Goal: Task Accomplishment & Management: Use online tool/utility

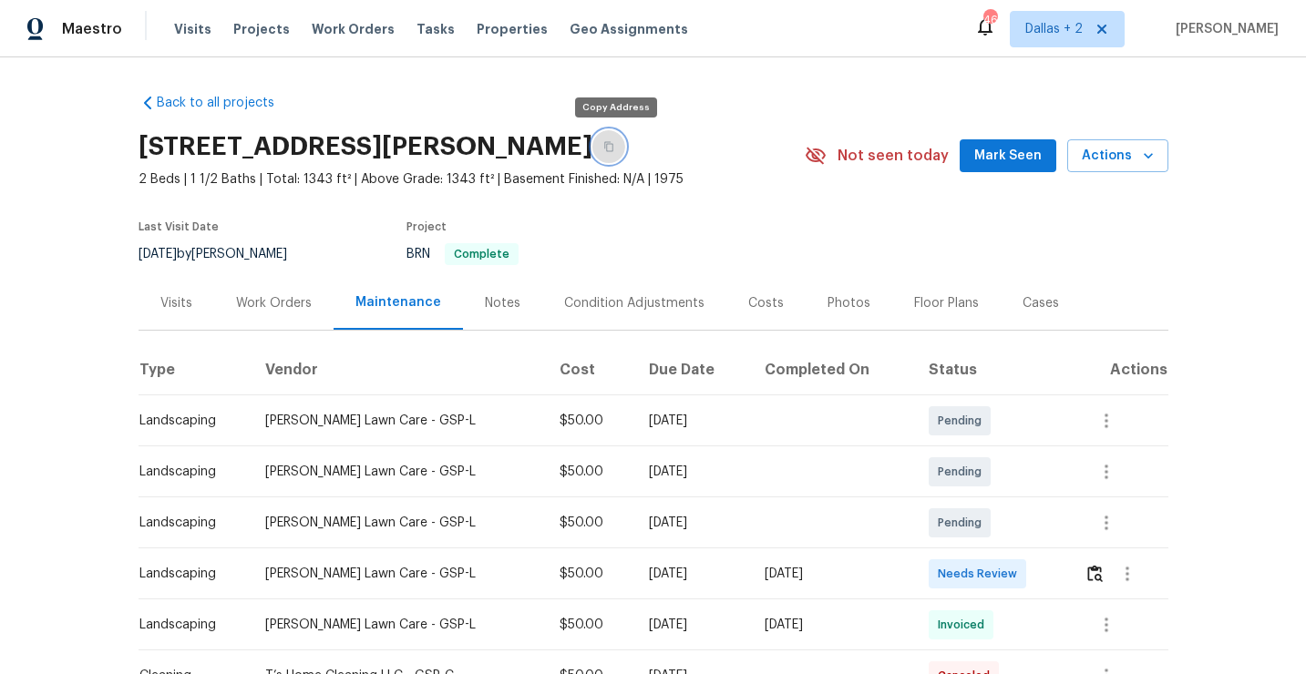
click at [607, 153] on button "button" at bounding box center [608, 146] width 33 height 33
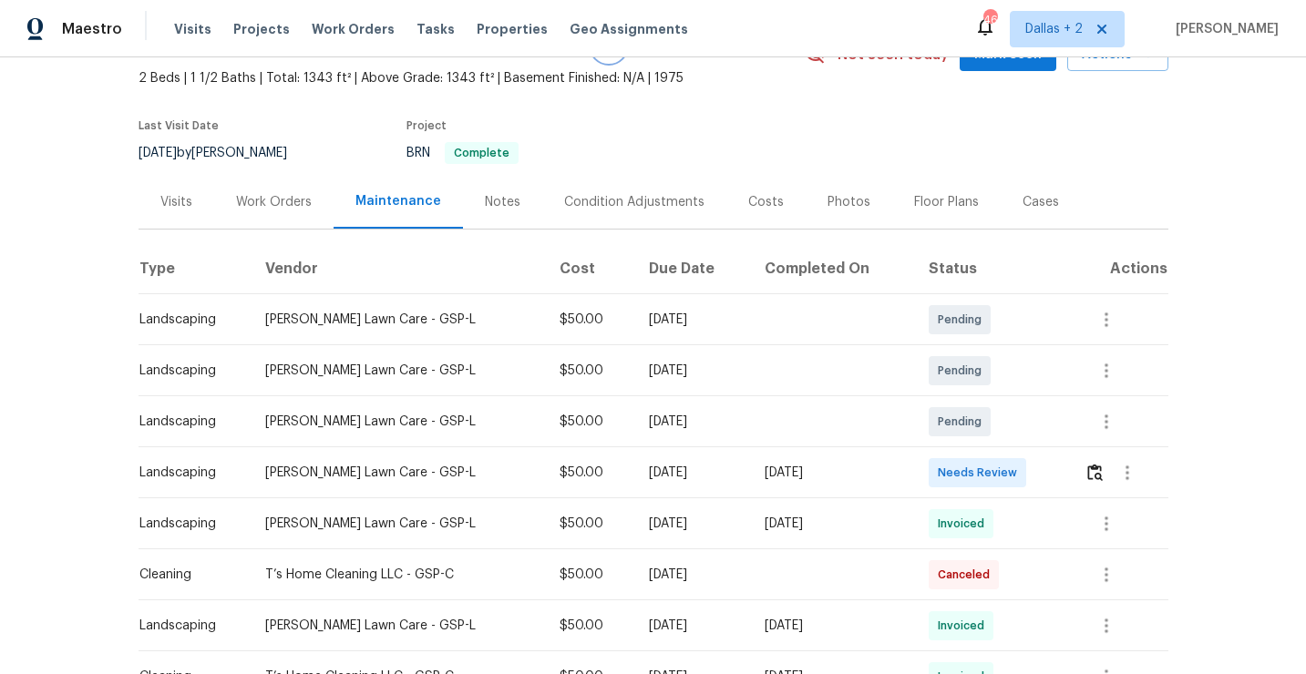
scroll to position [139, 0]
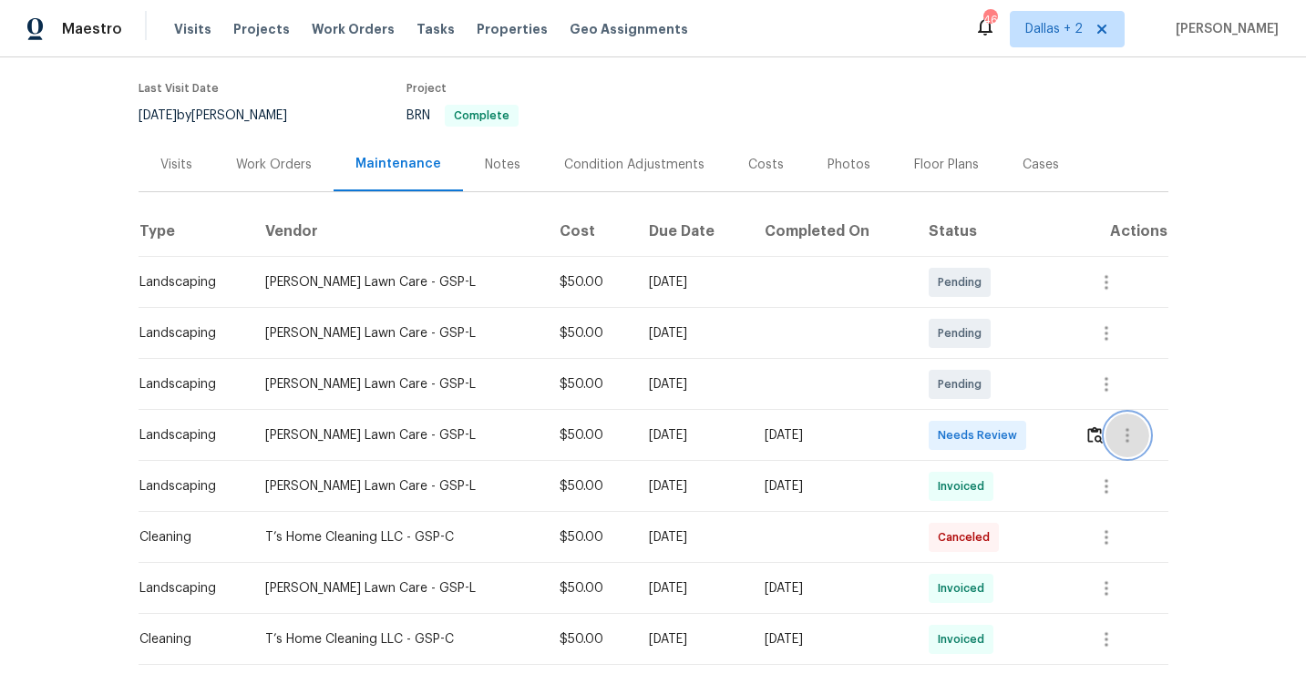
click at [1115, 438] on button "button" at bounding box center [1127, 436] width 44 height 44
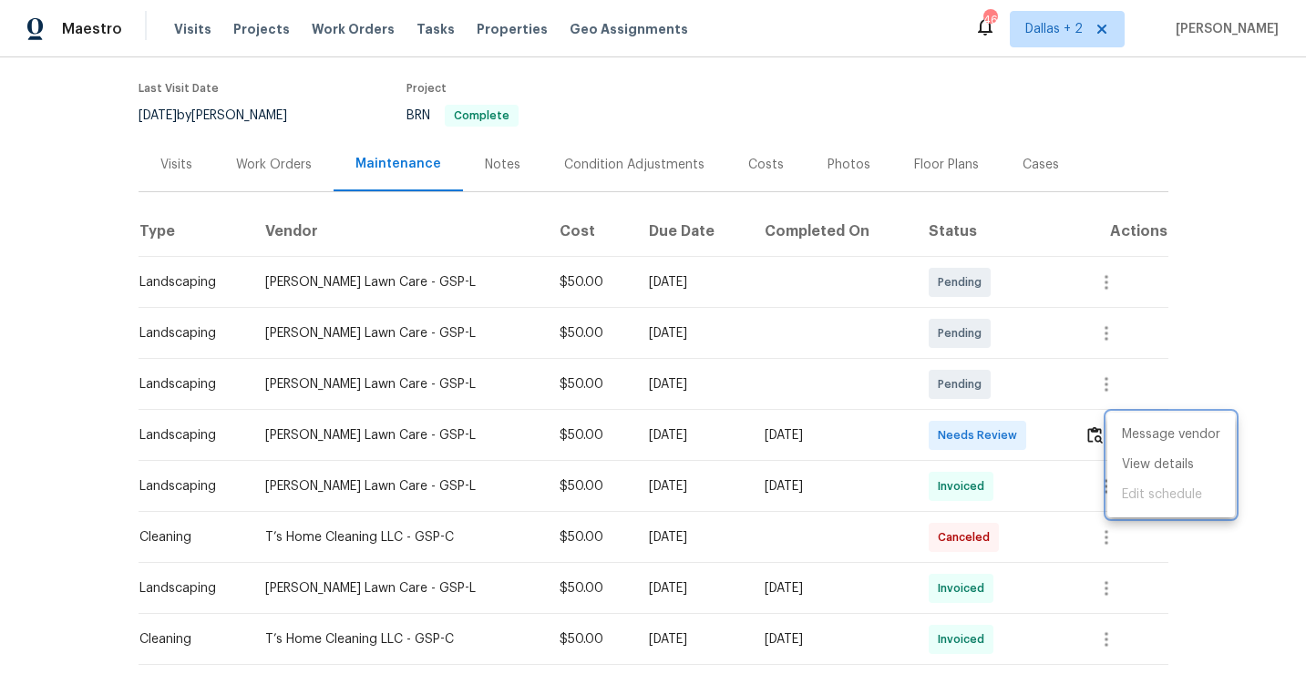
click at [1097, 440] on div at bounding box center [653, 337] width 1306 height 674
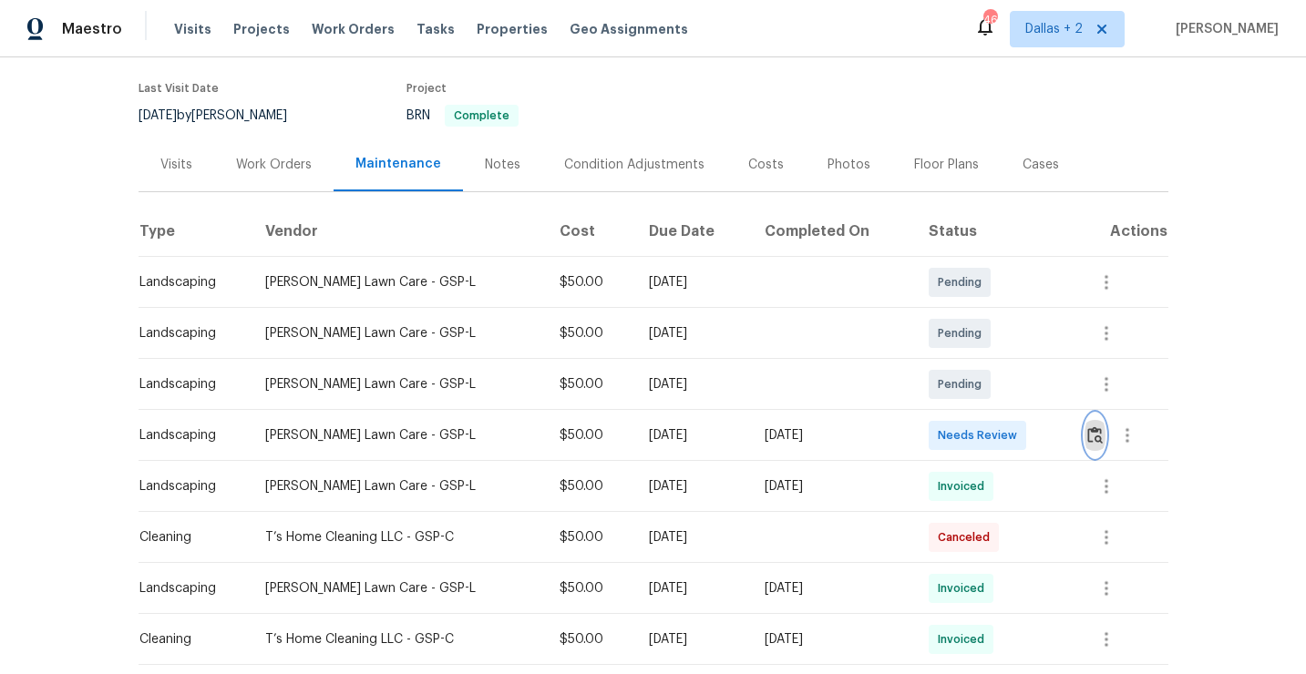
click at [1097, 440] on img "button" at bounding box center [1094, 435] width 15 height 17
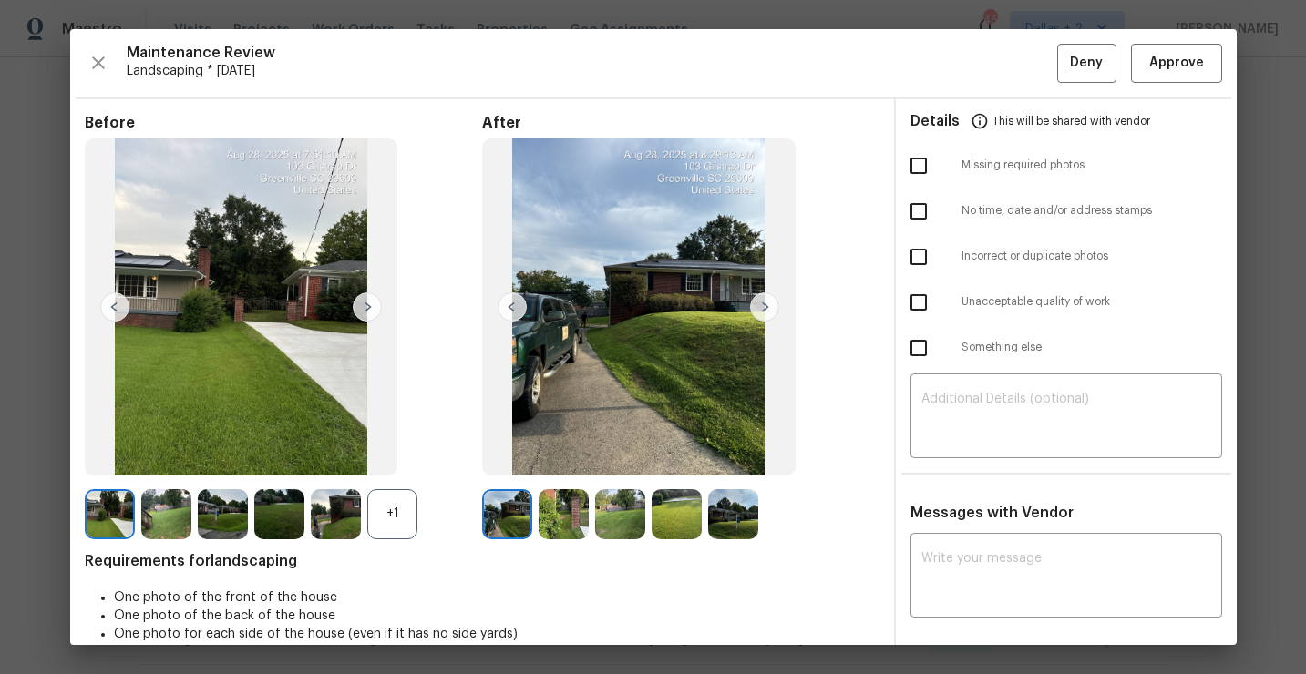
click at [378, 523] on div "+1" at bounding box center [392, 514] width 50 height 50
click at [389, 502] on img at bounding box center [392, 514] width 50 height 50
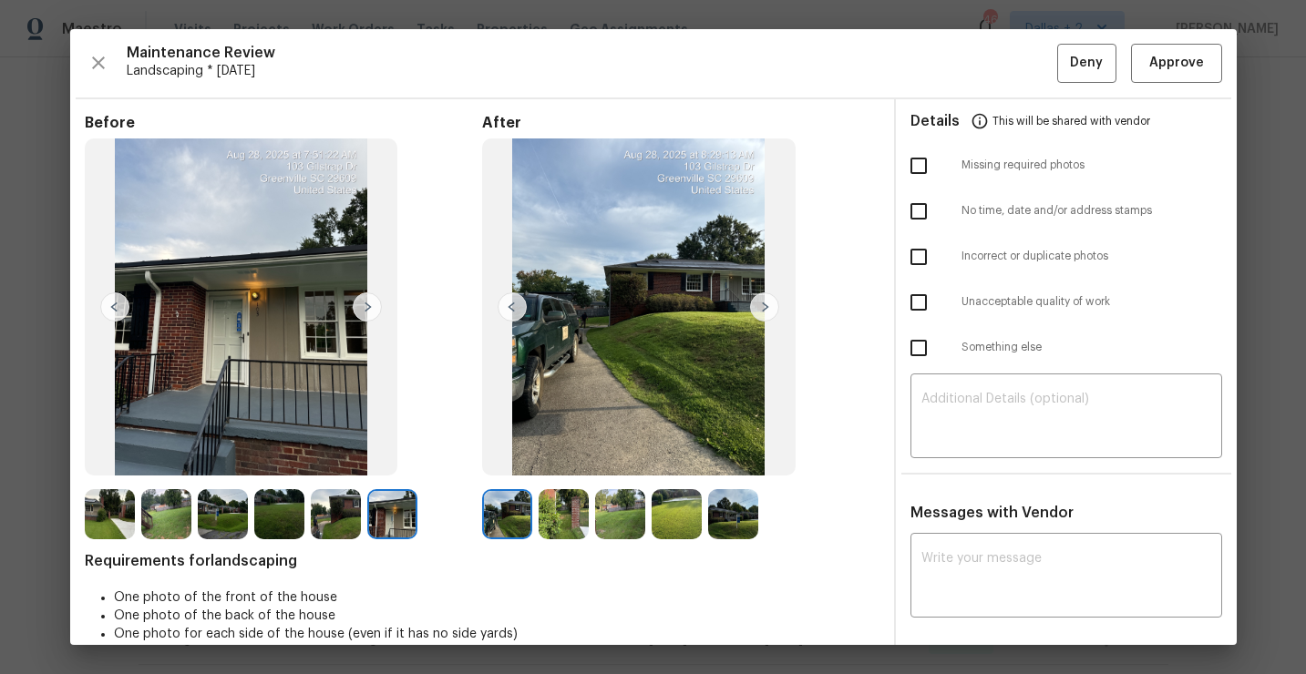
click at [386, 509] on img at bounding box center [392, 514] width 50 height 50
click at [1161, 66] on span "Approve" at bounding box center [1176, 63] width 55 height 23
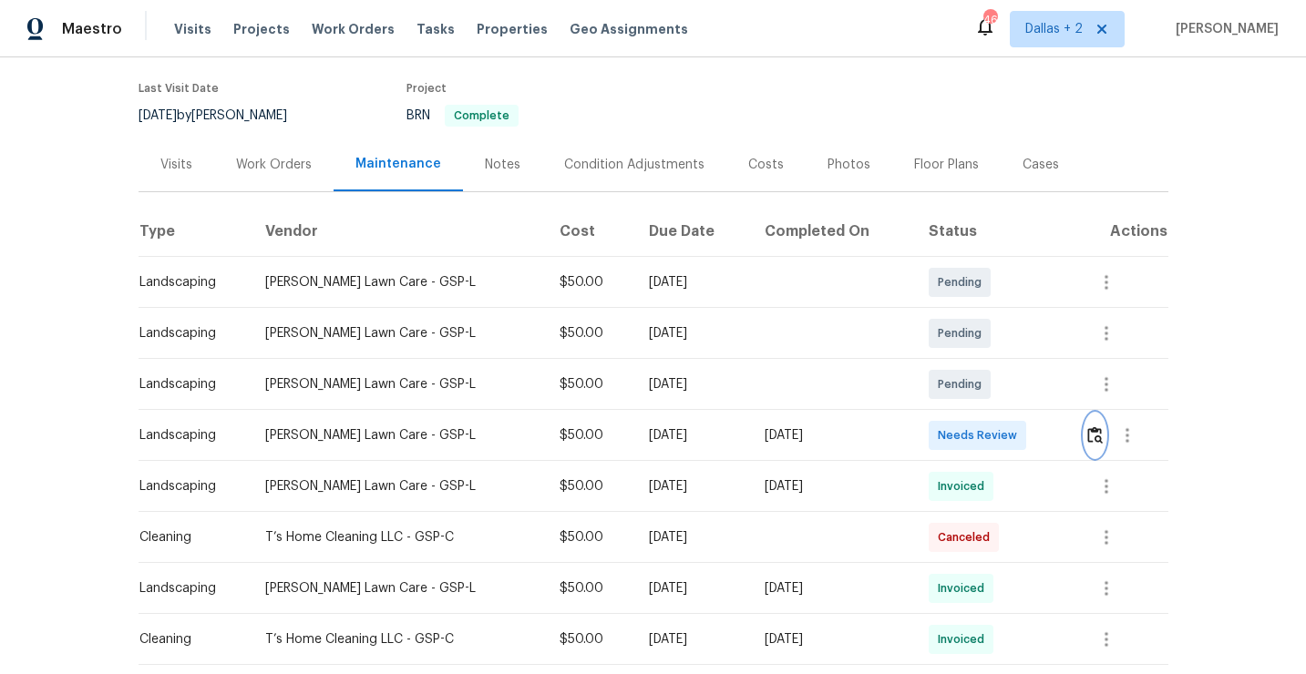
scroll to position [0, 0]
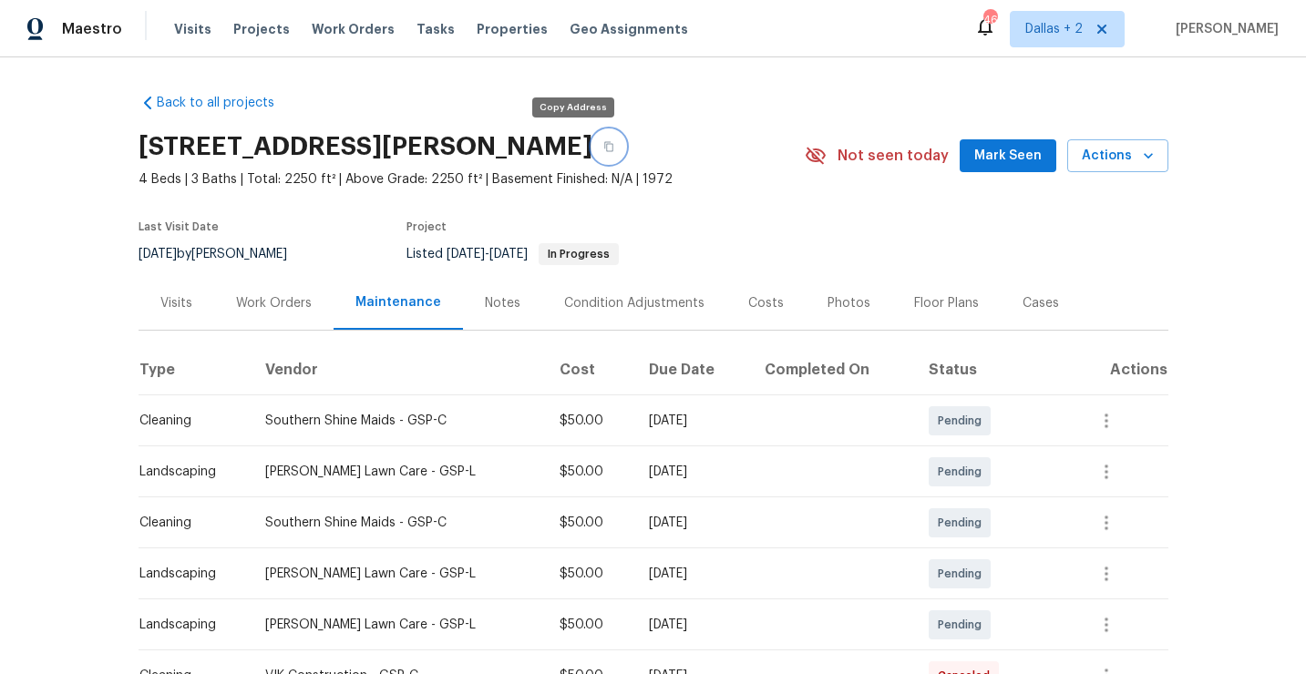
click at [592, 155] on button "button" at bounding box center [608, 146] width 33 height 33
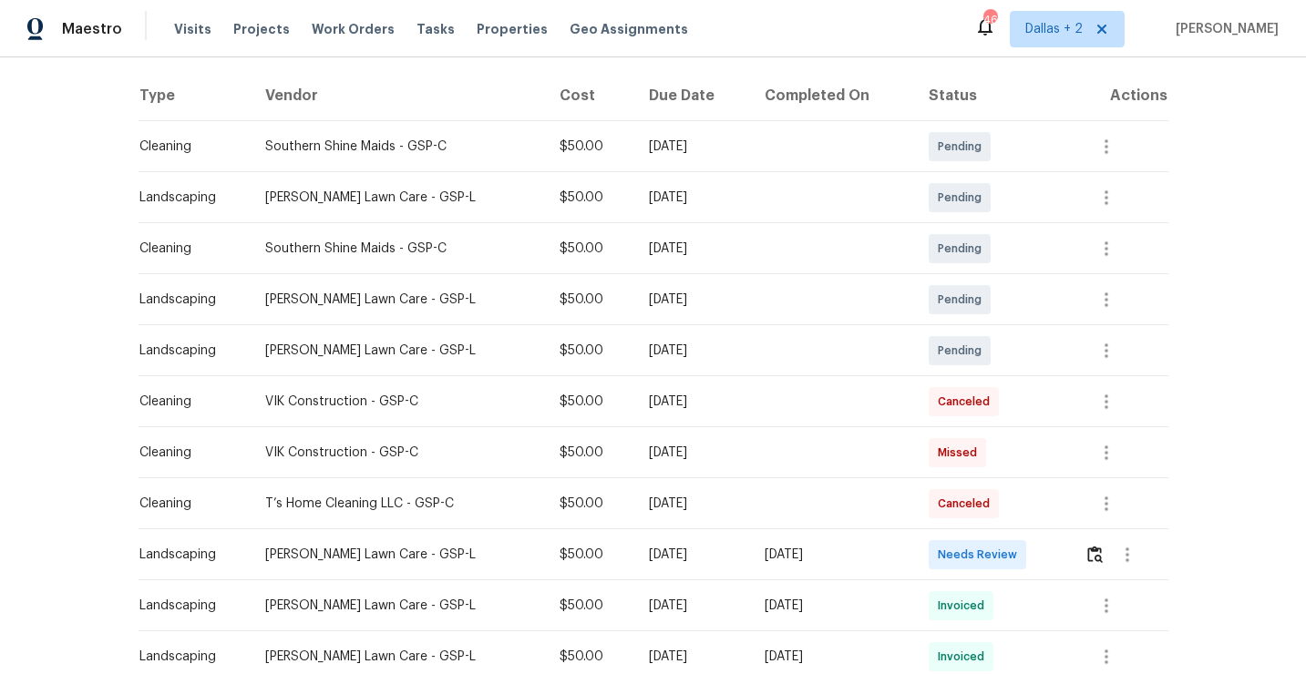
scroll to position [291, 0]
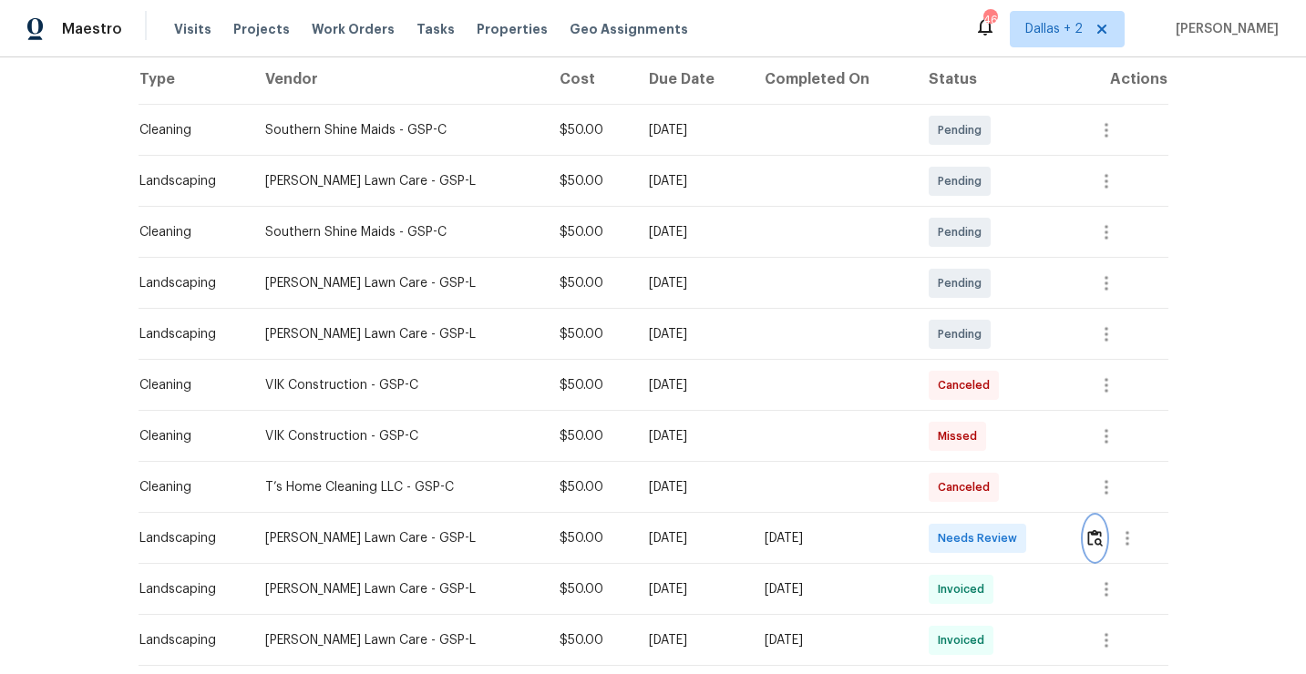
click at [1098, 542] on img "button" at bounding box center [1094, 538] width 15 height 17
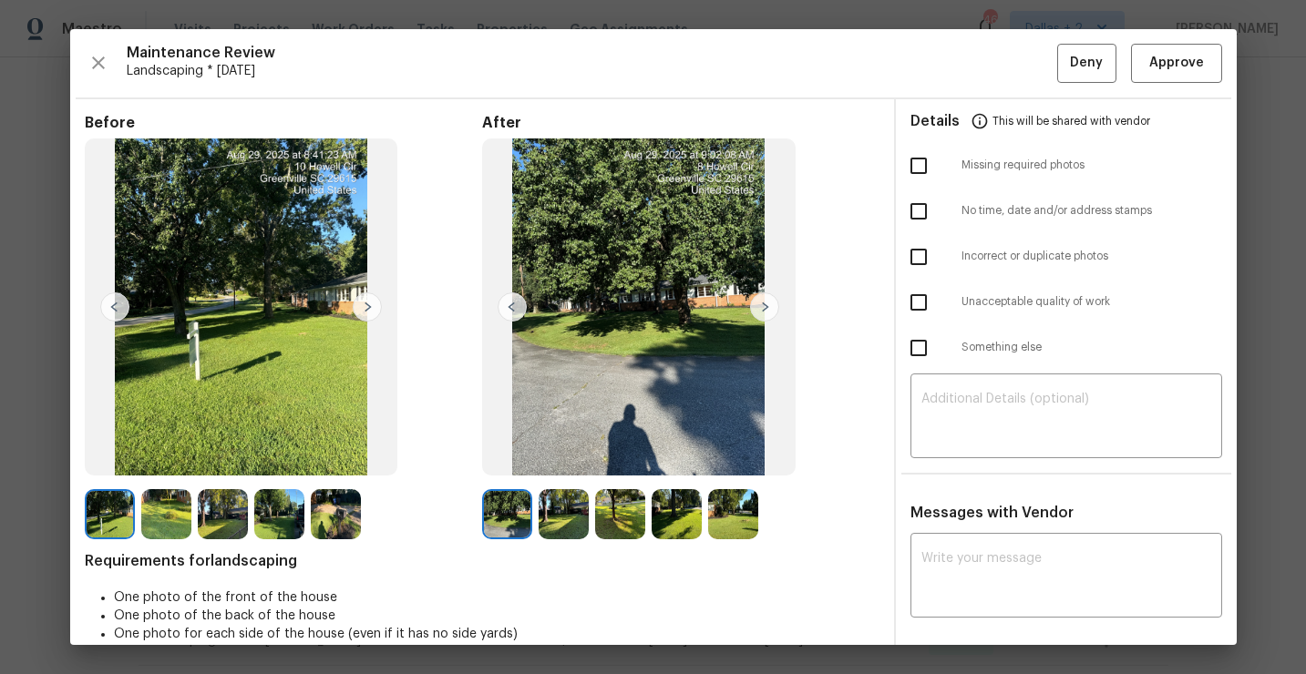
click at [166, 515] on img at bounding box center [166, 514] width 50 height 50
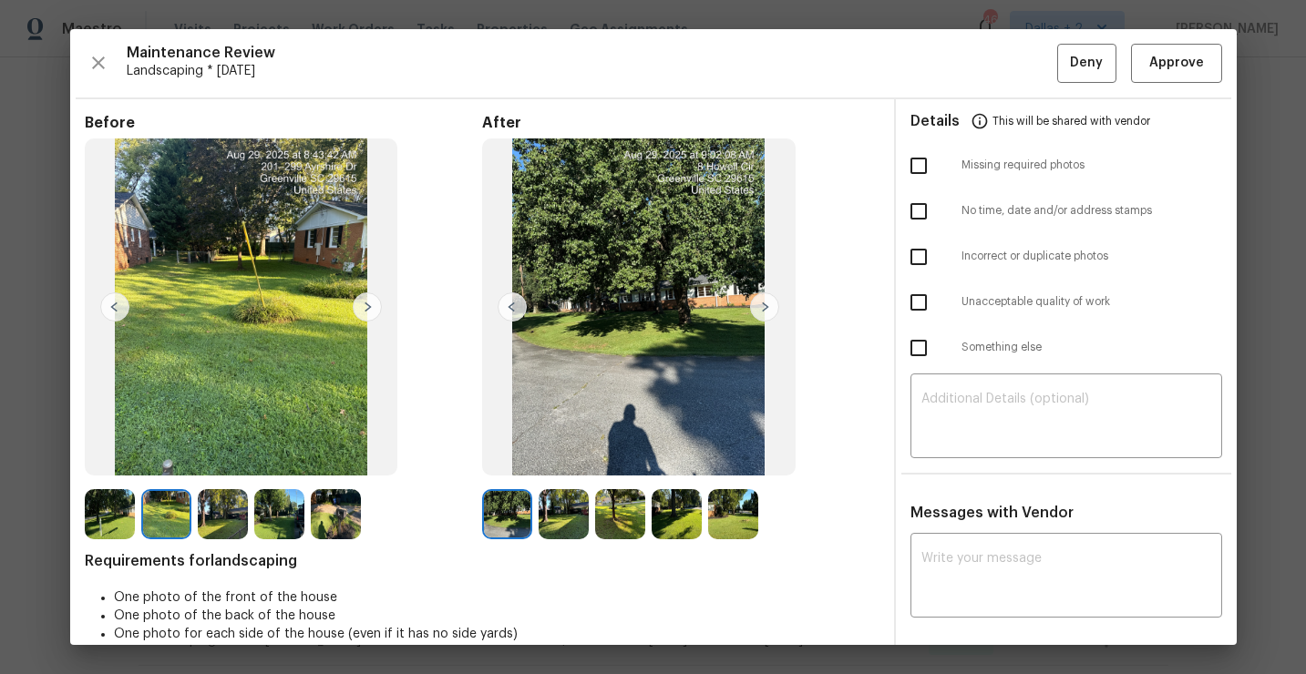
click at [562, 509] on img at bounding box center [564, 514] width 50 height 50
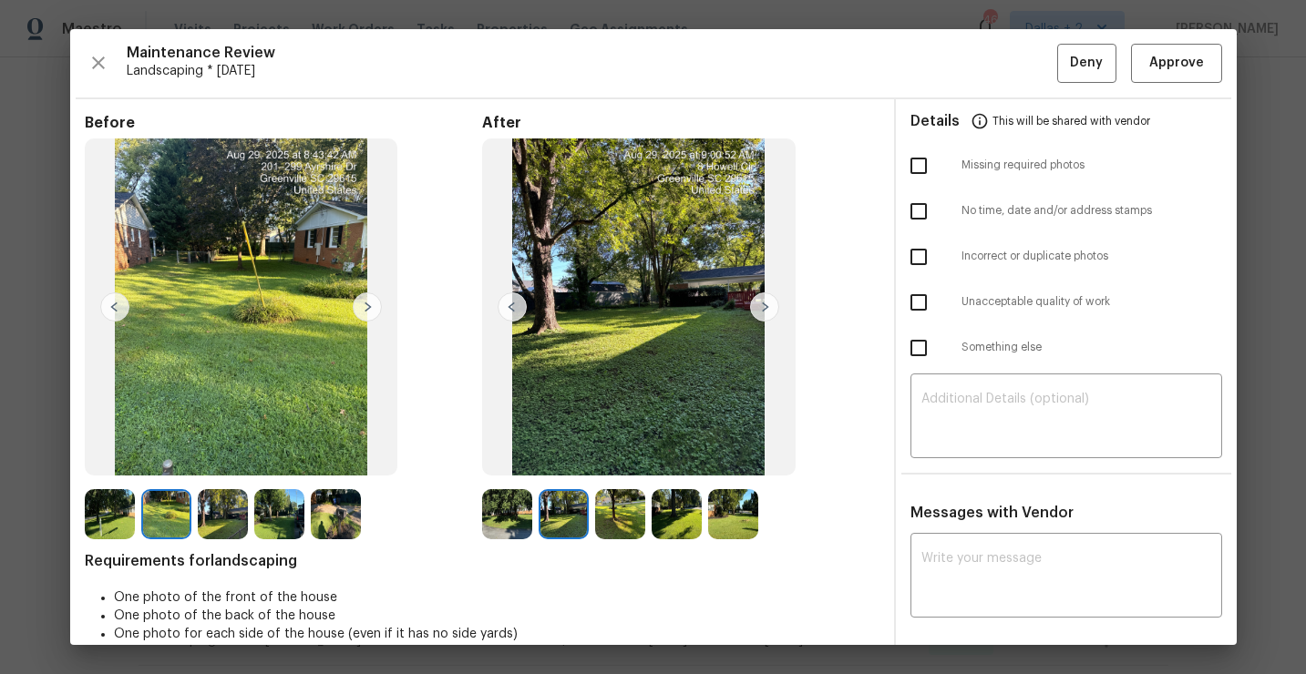
click at [614, 518] on img at bounding box center [620, 514] width 50 height 50
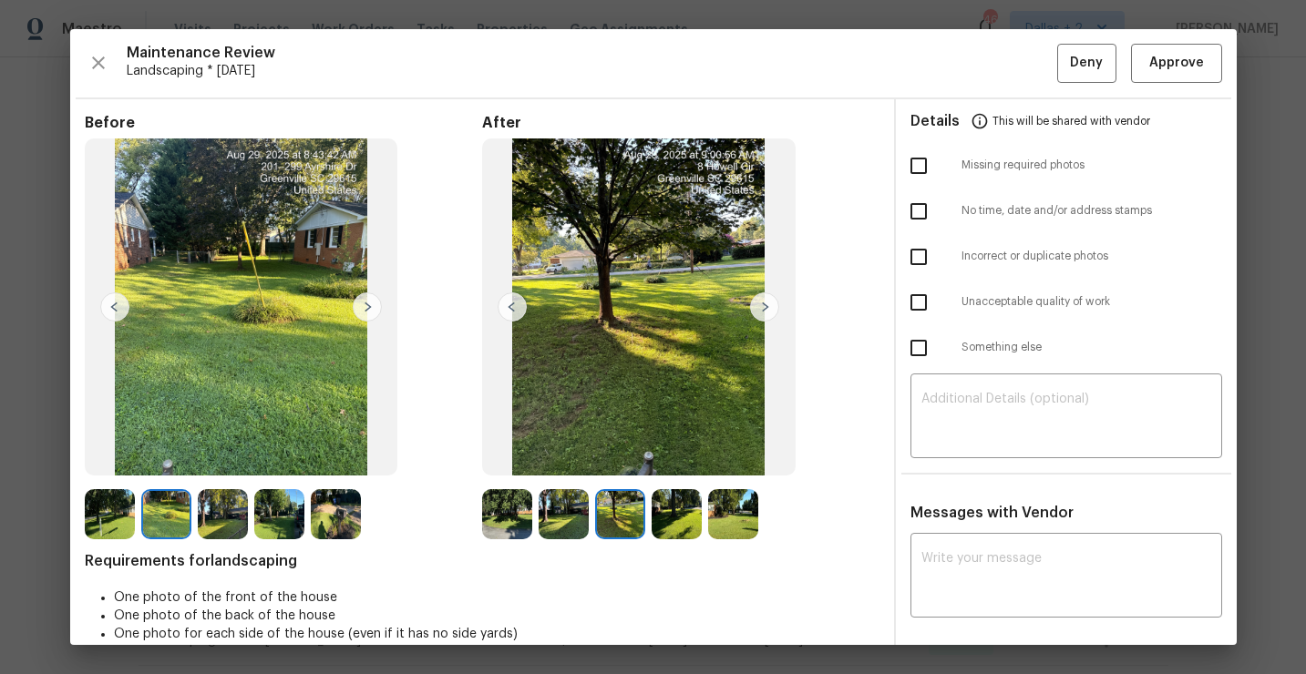
click at [677, 510] on img at bounding box center [677, 514] width 50 height 50
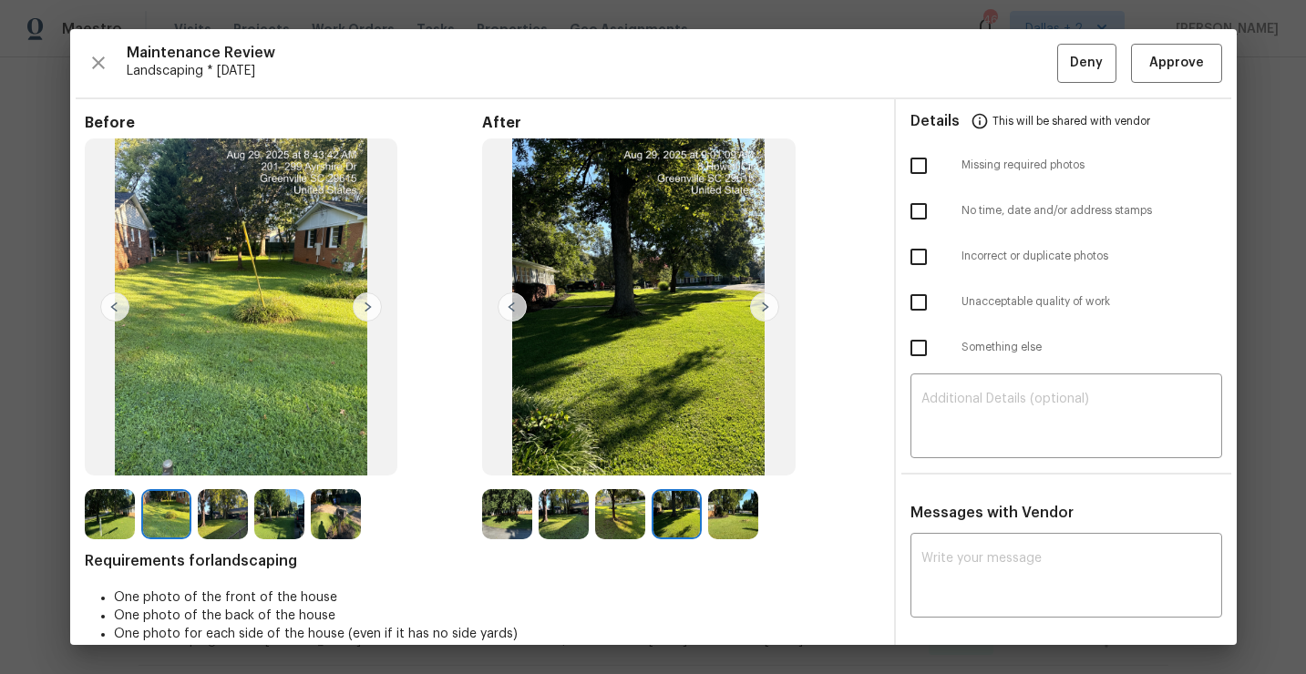
click at [734, 526] on img at bounding box center [733, 514] width 50 height 50
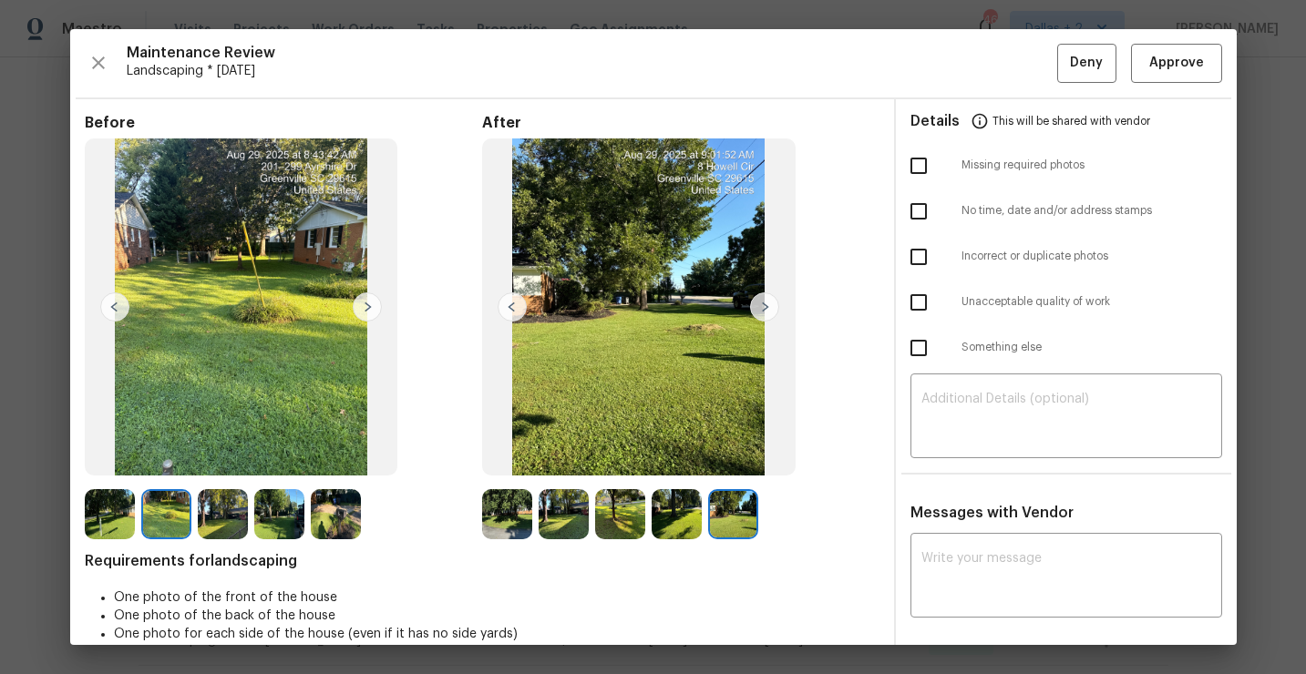
click at [112, 499] on img at bounding box center [110, 514] width 50 height 50
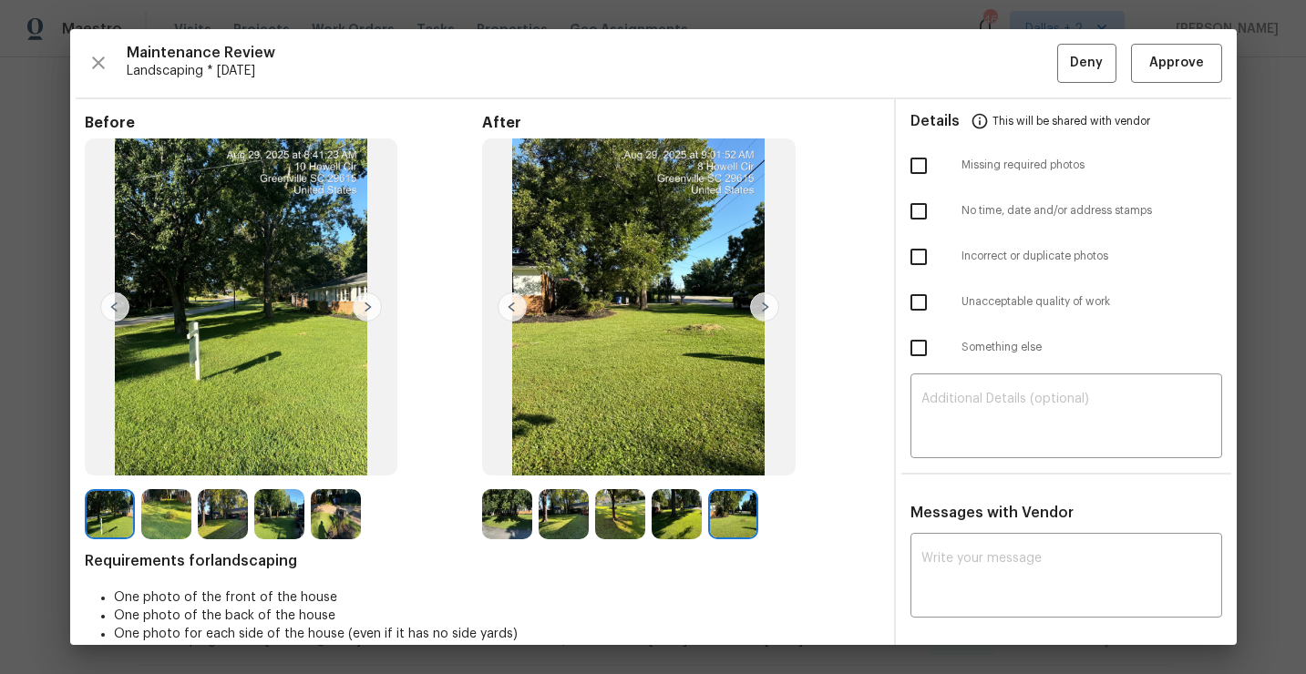
click at [362, 310] on img at bounding box center [367, 307] width 29 height 29
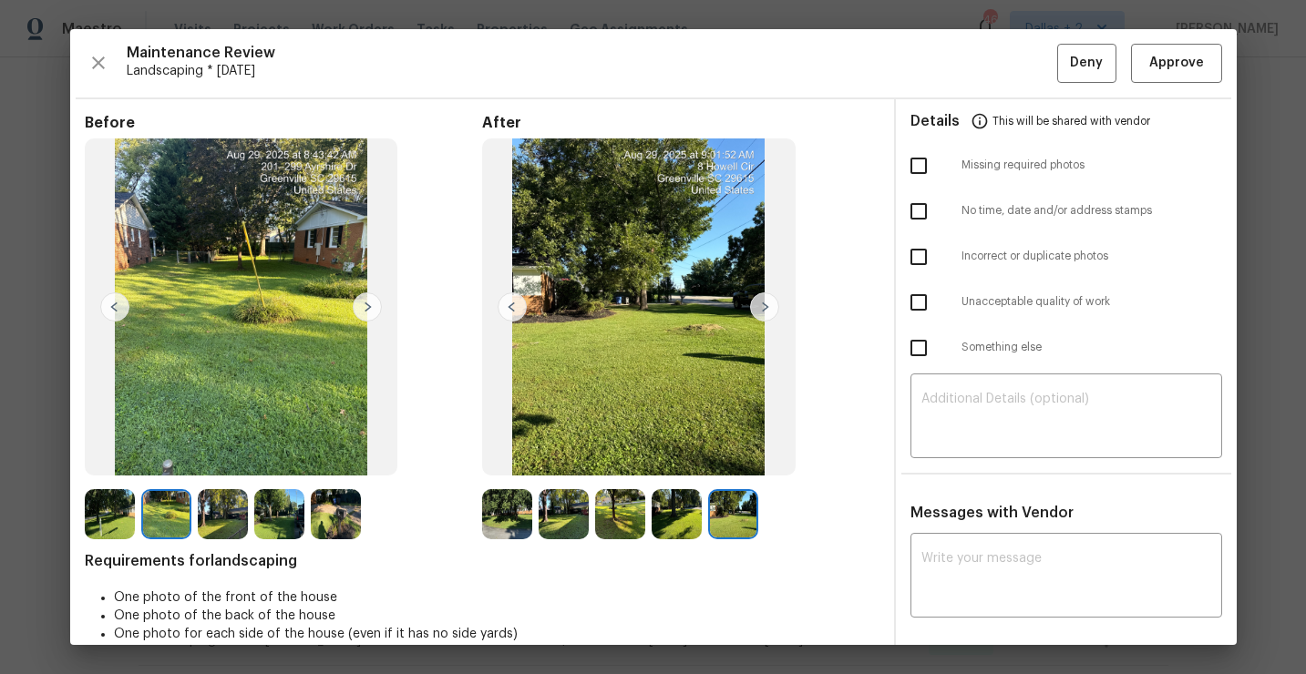
click at [362, 310] on img at bounding box center [367, 307] width 29 height 29
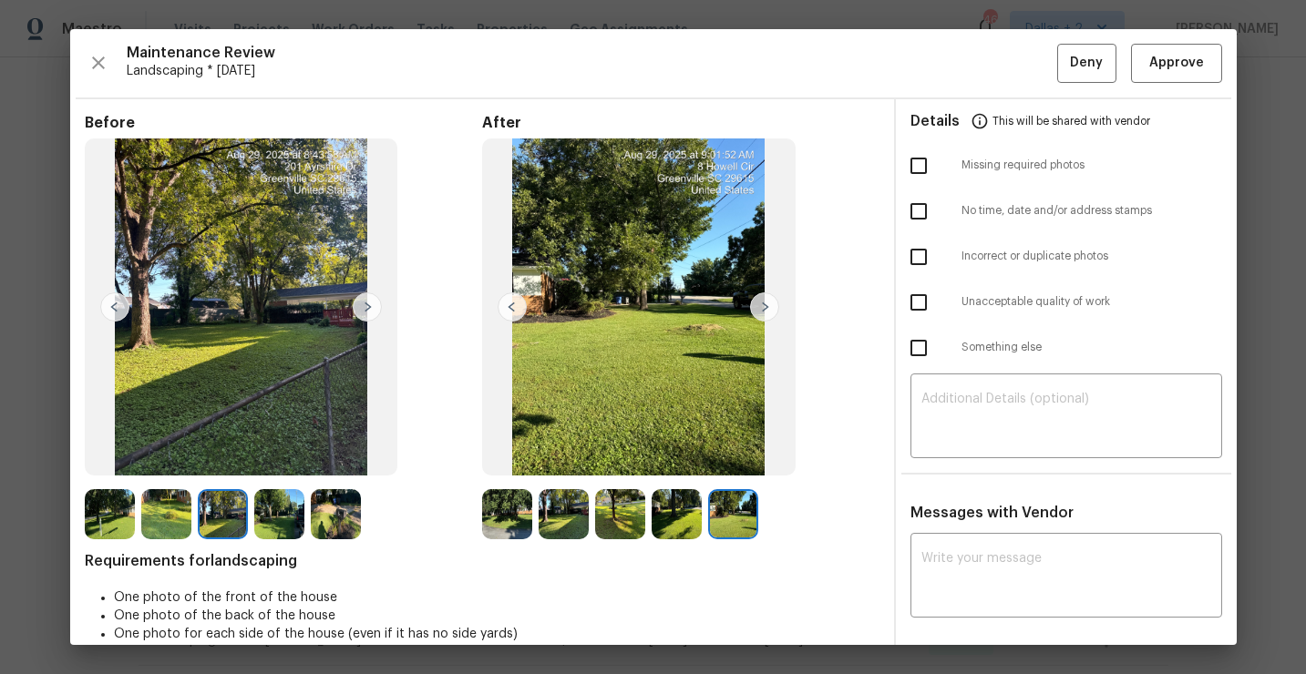
click at [359, 309] on img at bounding box center [367, 307] width 29 height 29
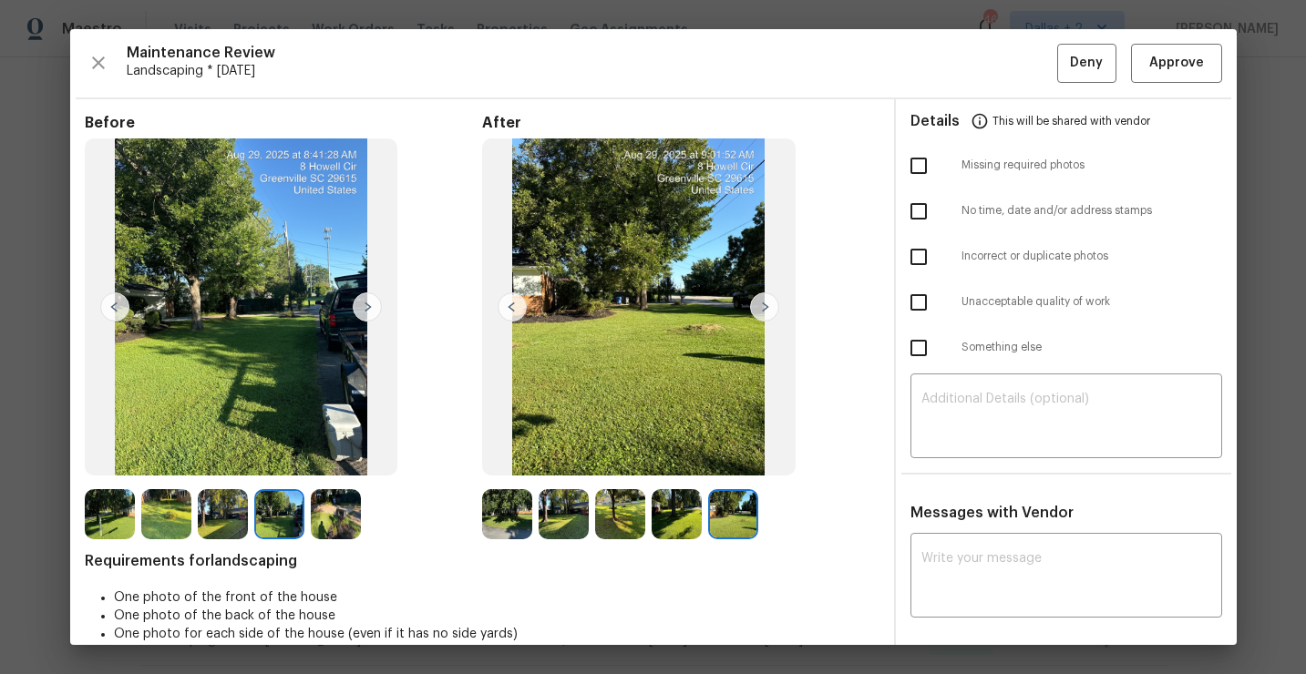
click at [331, 517] on img at bounding box center [336, 514] width 50 height 50
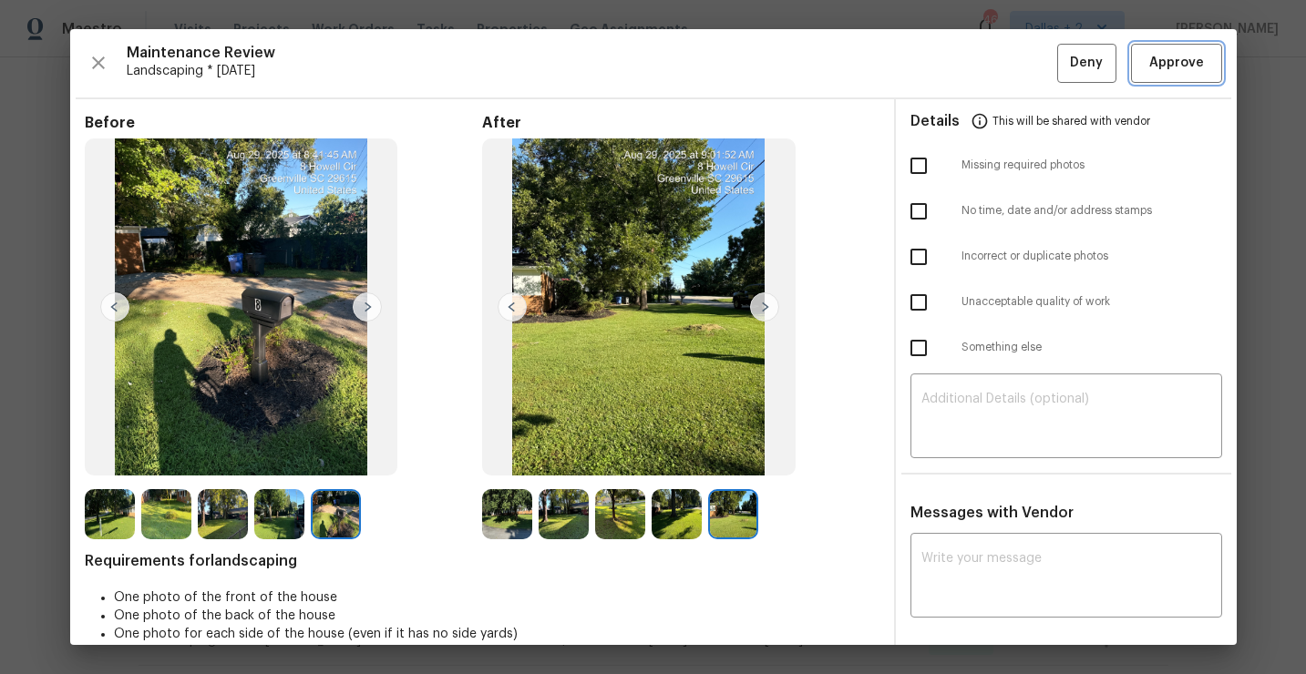
click at [1152, 65] on span "Approve" at bounding box center [1176, 63] width 55 height 23
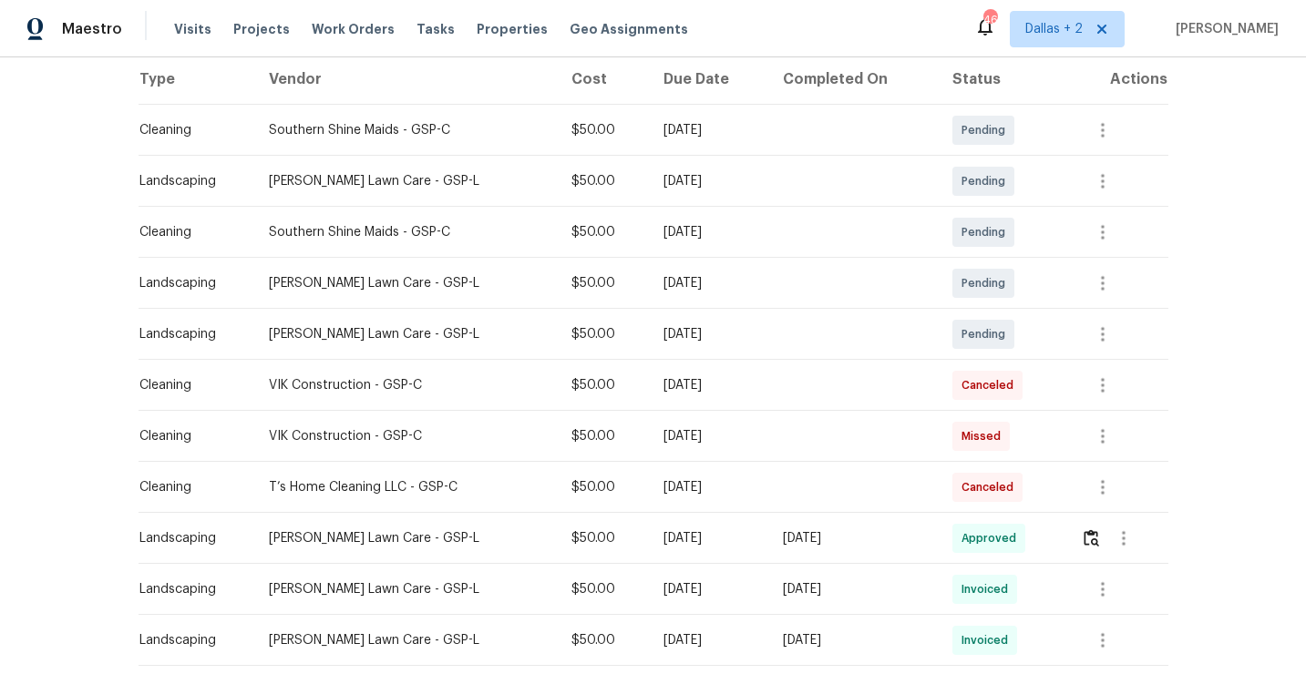
click at [873, 180] on td at bounding box center [853, 181] width 170 height 51
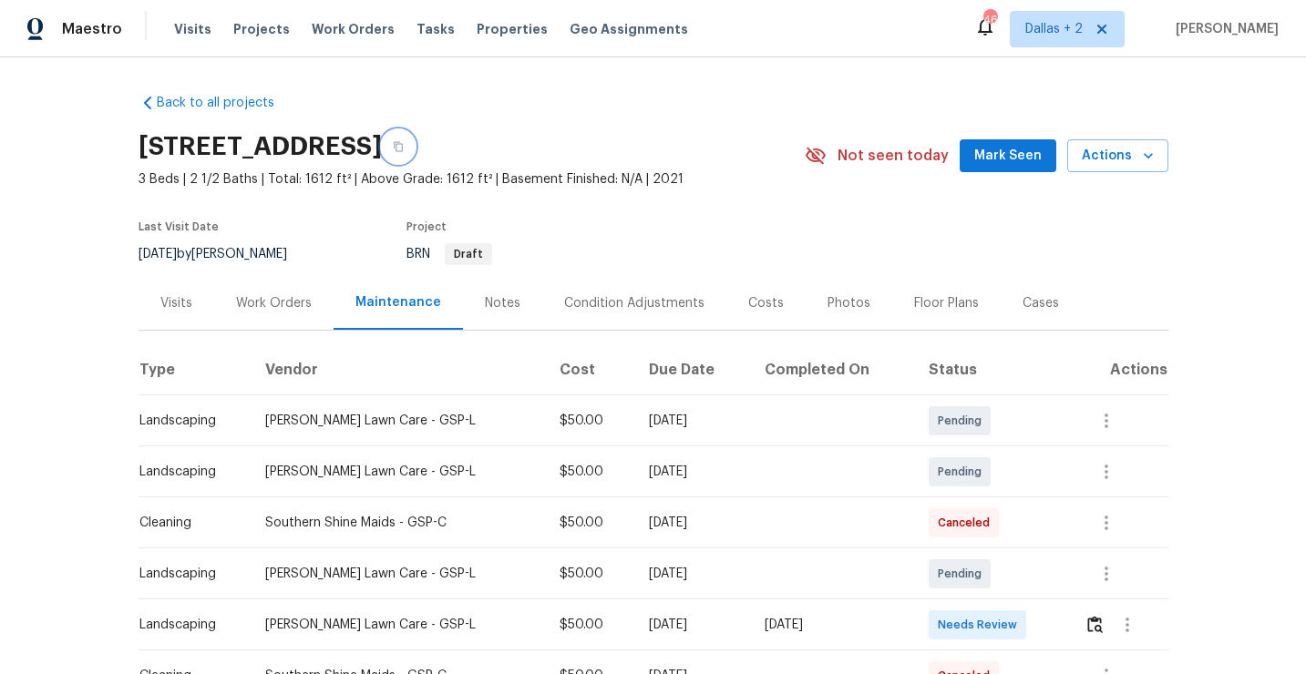
click at [403, 145] on icon "button" at bounding box center [398, 147] width 9 height 10
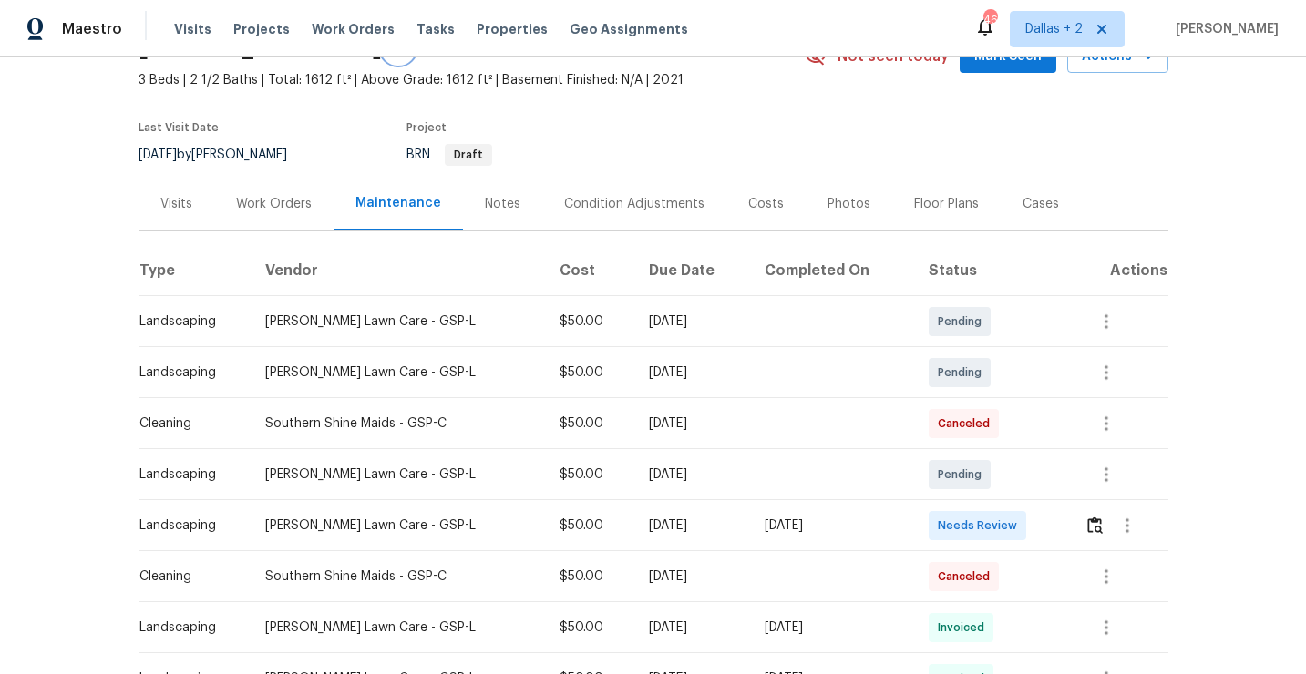
scroll to position [118, 0]
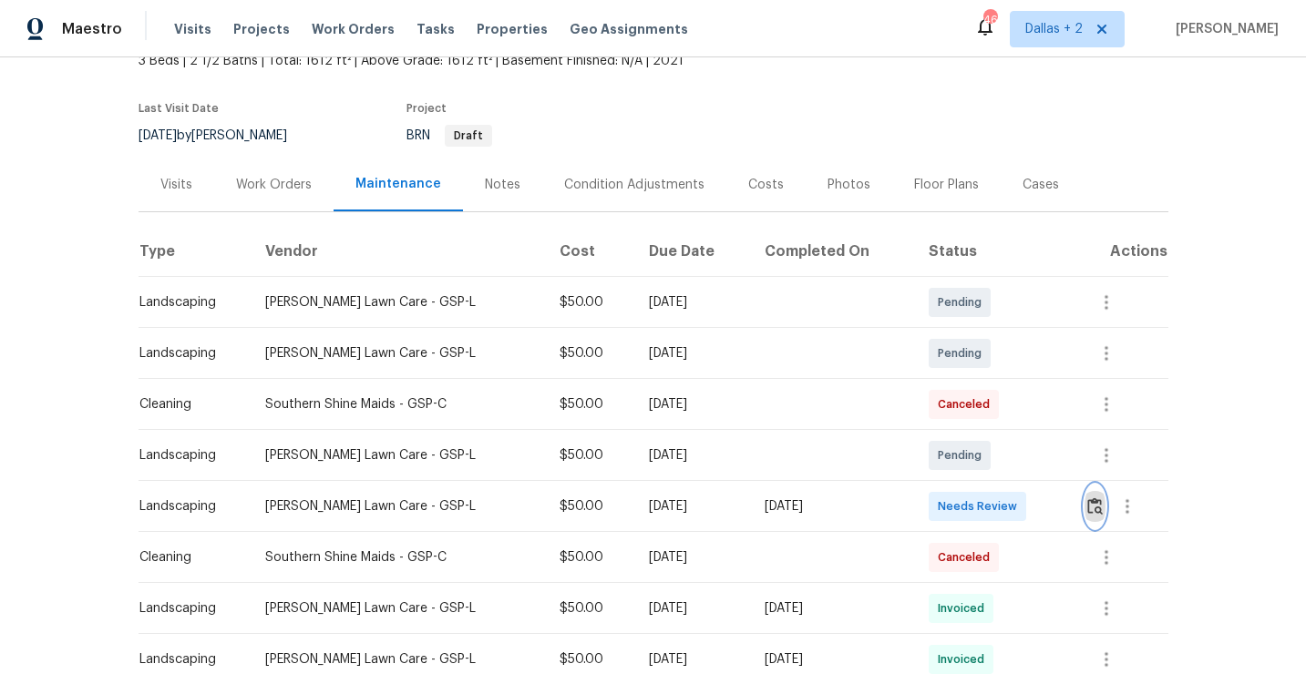
click at [1105, 511] on button "button" at bounding box center [1095, 507] width 21 height 44
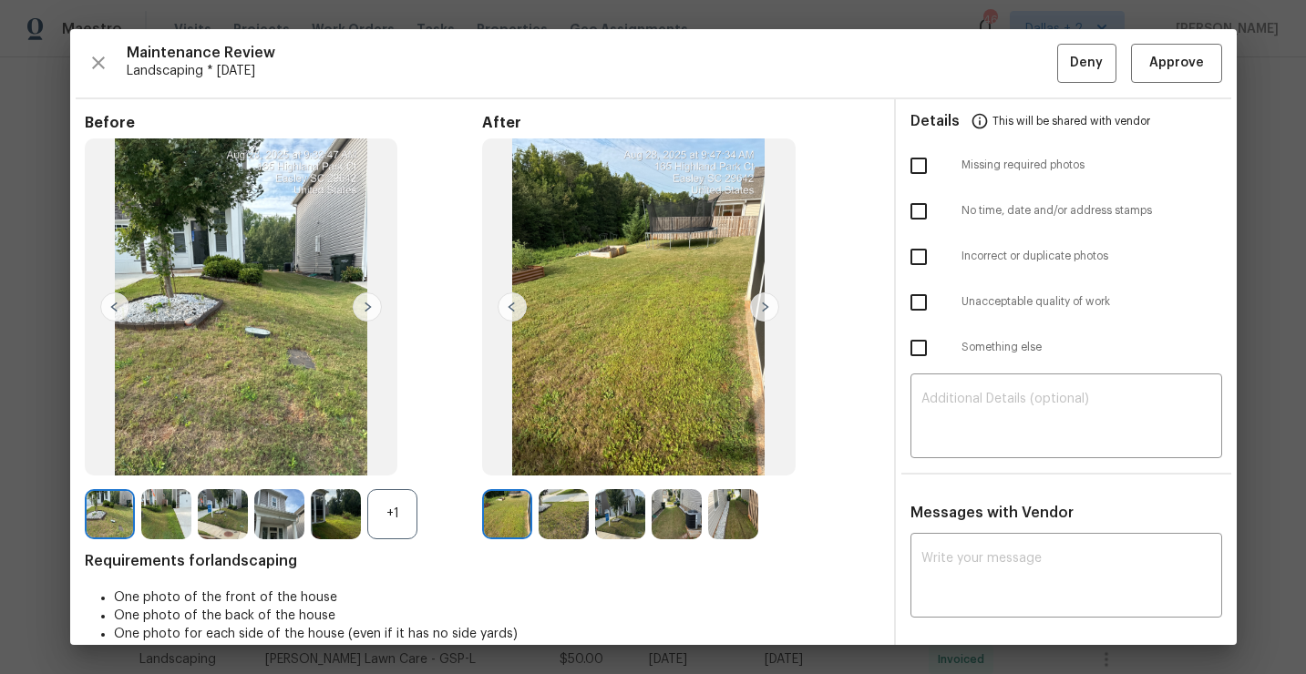
click at [386, 526] on div "+1" at bounding box center [392, 514] width 50 height 50
click at [278, 522] on img at bounding box center [279, 514] width 50 height 50
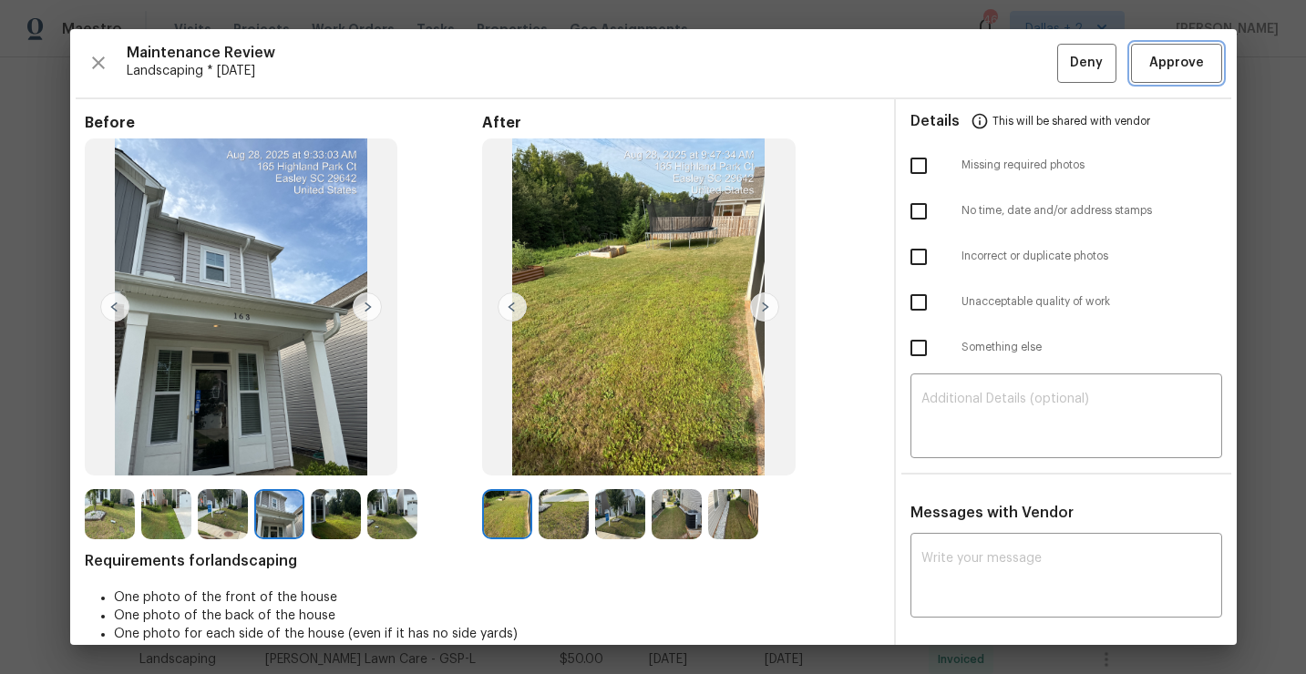
click at [1173, 63] on span "Approve" at bounding box center [1176, 63] width 55 height 23
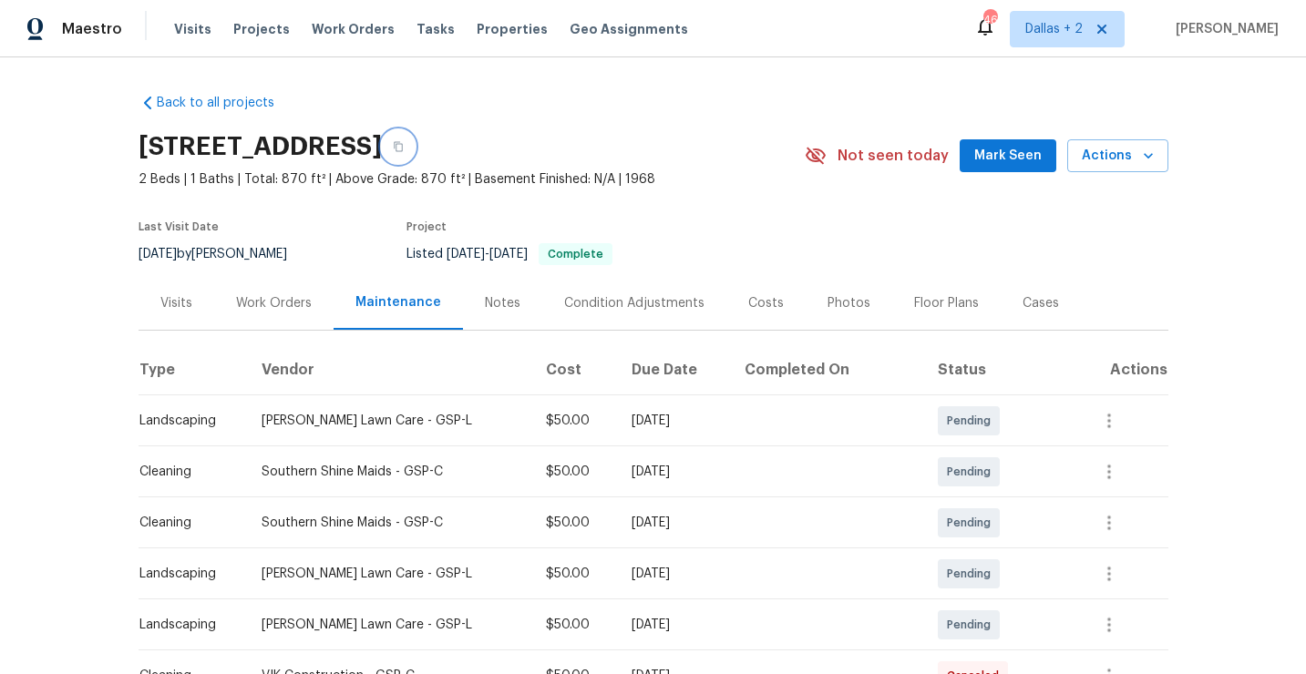
click at [415, 158] on button "button" at bounding box center [398, 146] width 33 height 33
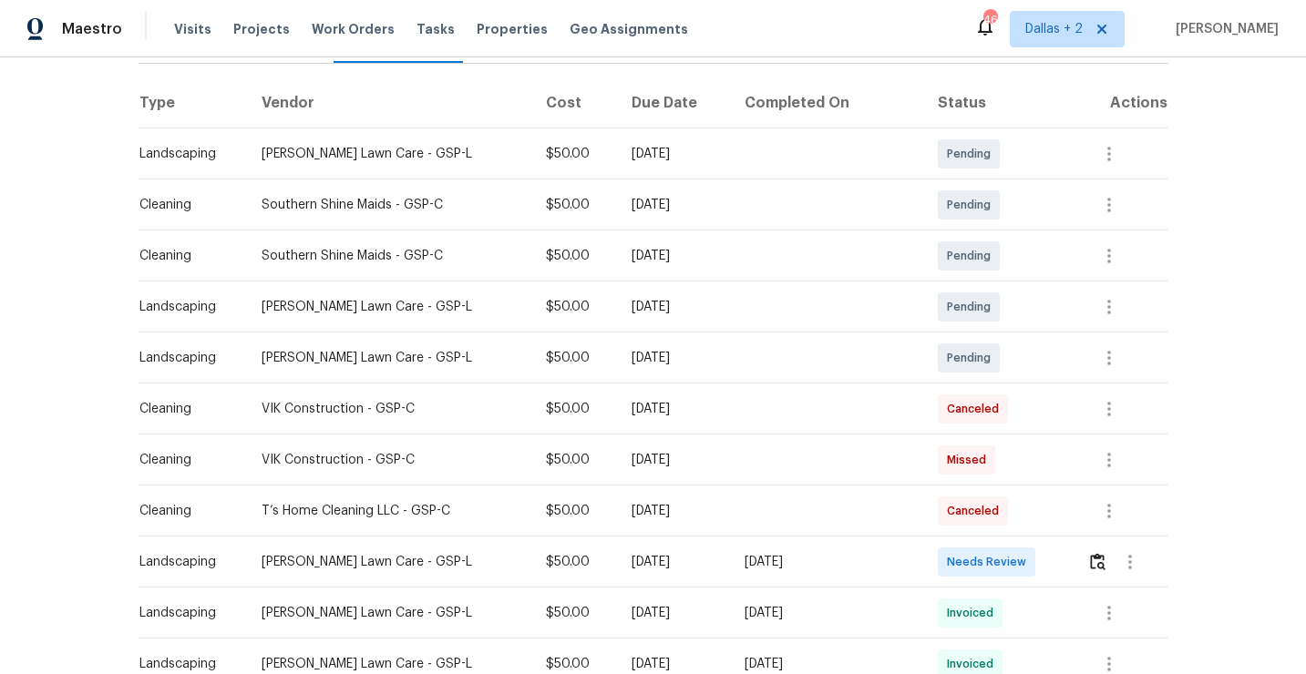
scroll to position [320, 0]
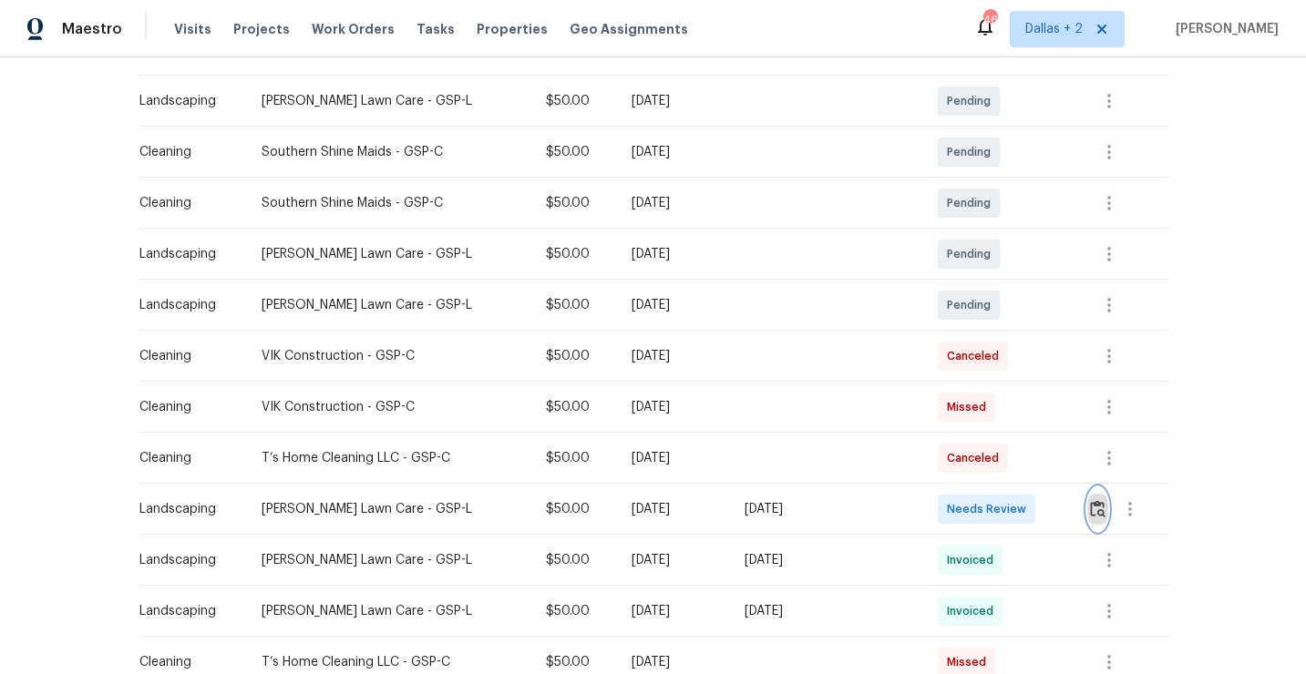
click at [1098, 509] on img "button" at bounding box center [1097, 508] width 15 height 17
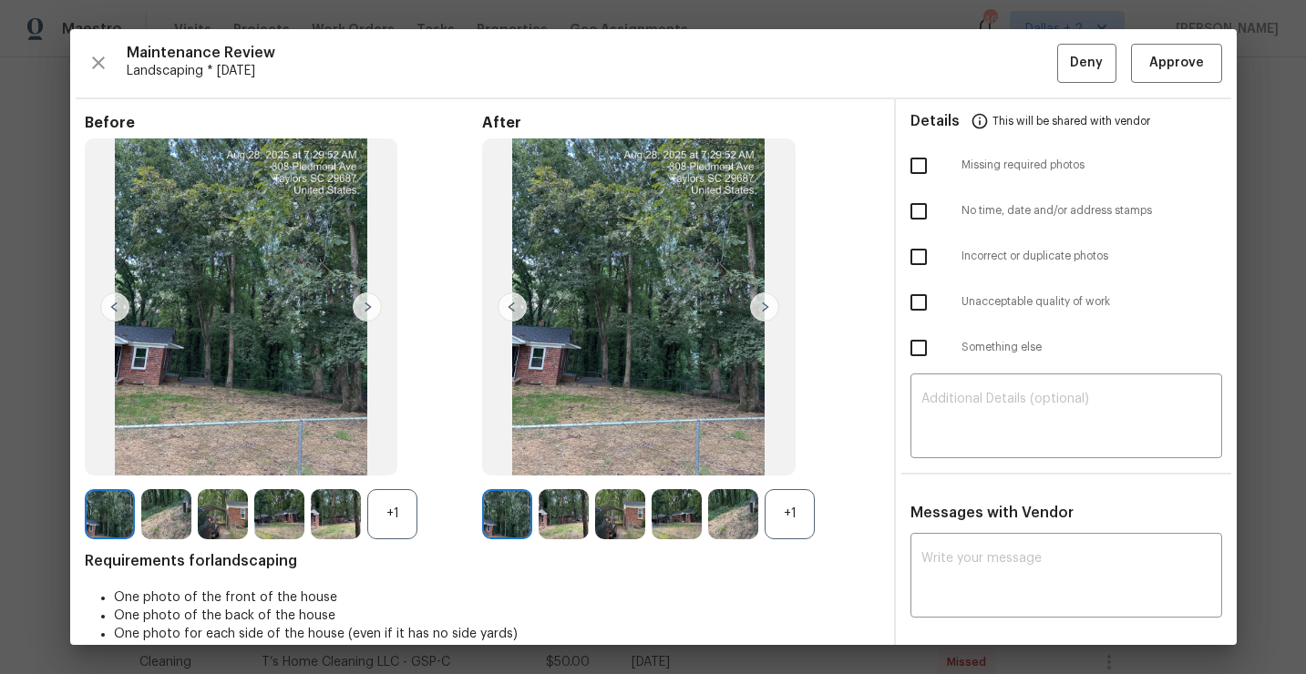
click at [806, 523] on div "+1" at bounding box center [790, 514] width 50 height 50
click at [399, 521] on div "+1" at bounding box center [392, 514] width 50 height 50
click at [388, 534] on img at bounding box center [392, 514] width 50 height 50
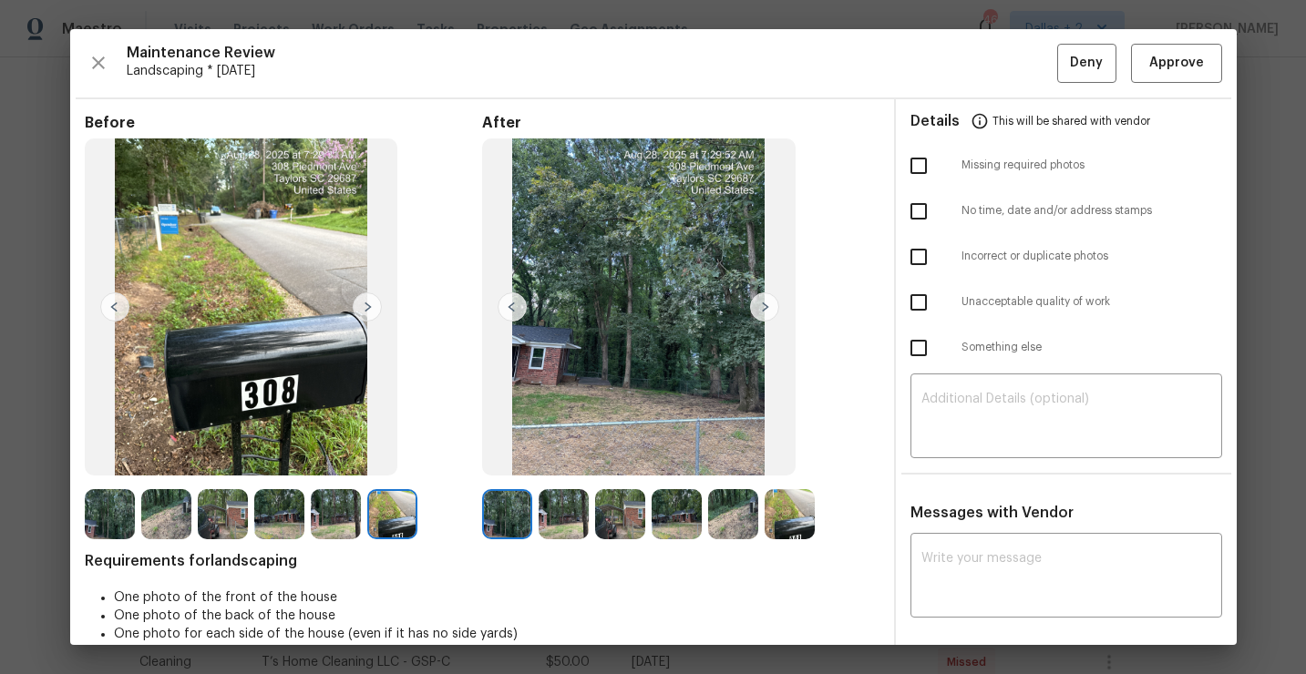
click at [756, 305] on img at bounding box center [764, 307] width 29 height 29
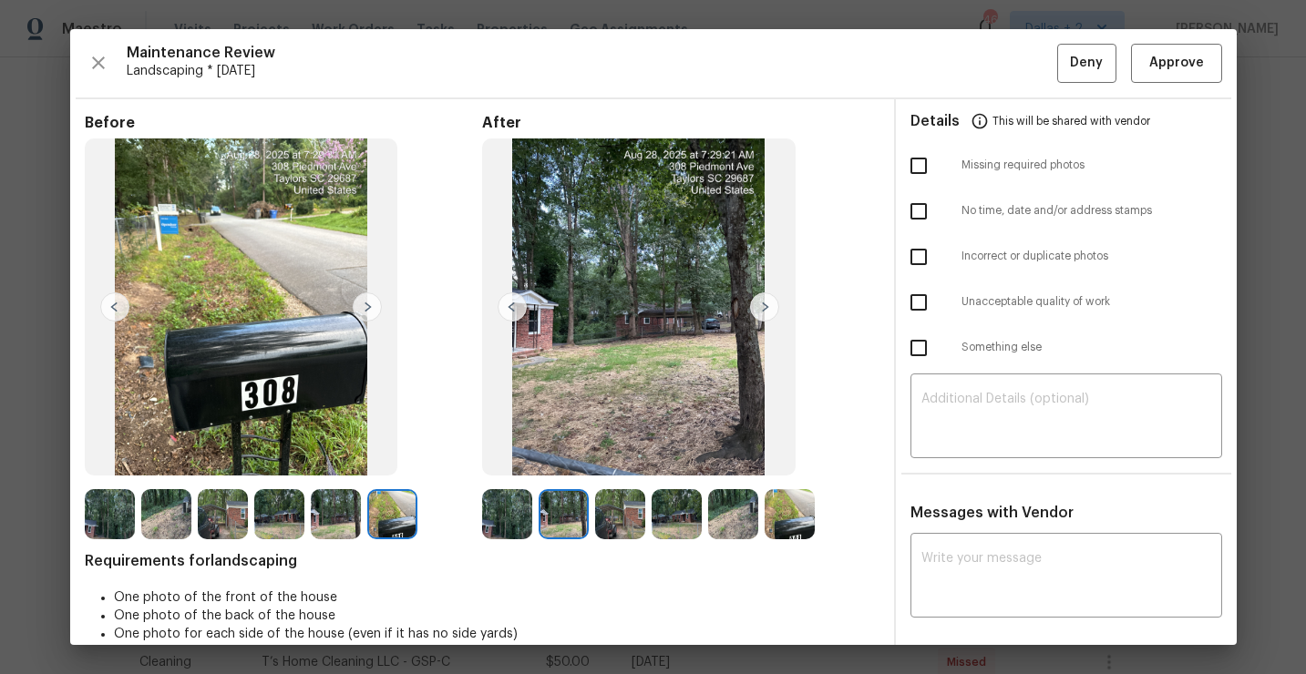
click at [520, 506] on img at bounding box center [507, 514] width 50 height 50
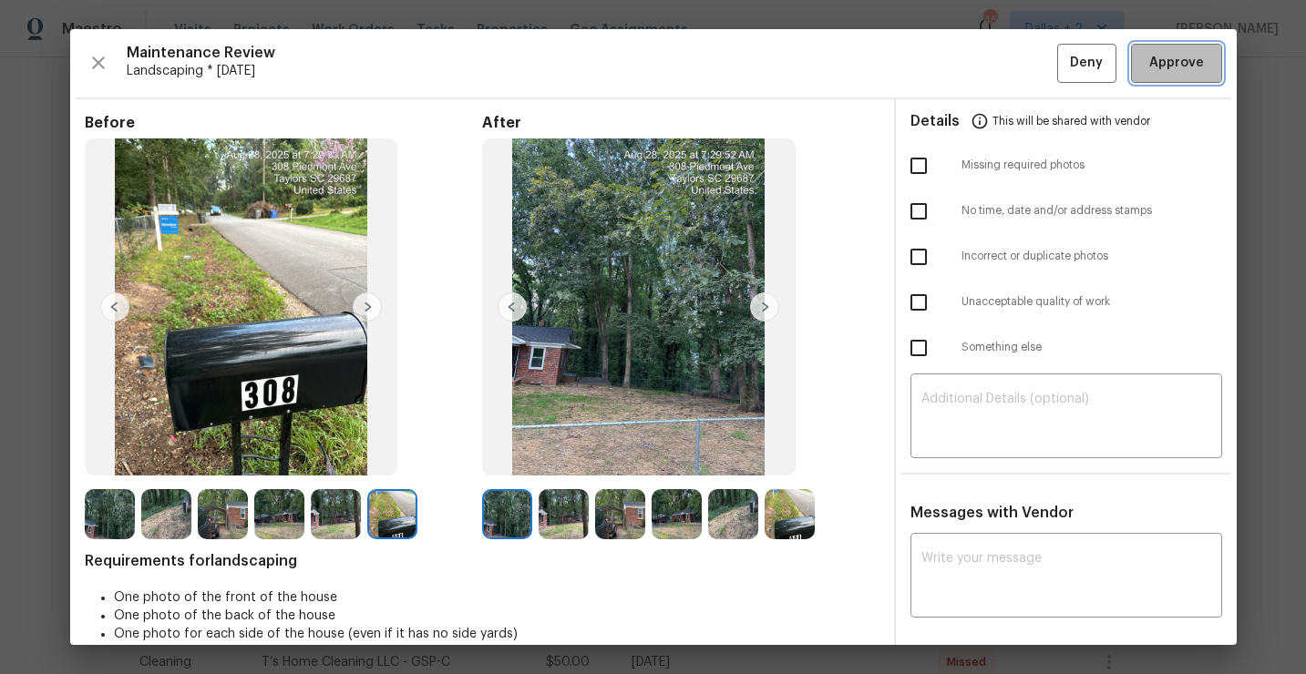
click at [1158, 58] on span "Approve" at bounding box center [1176, 63] width 55 height 23
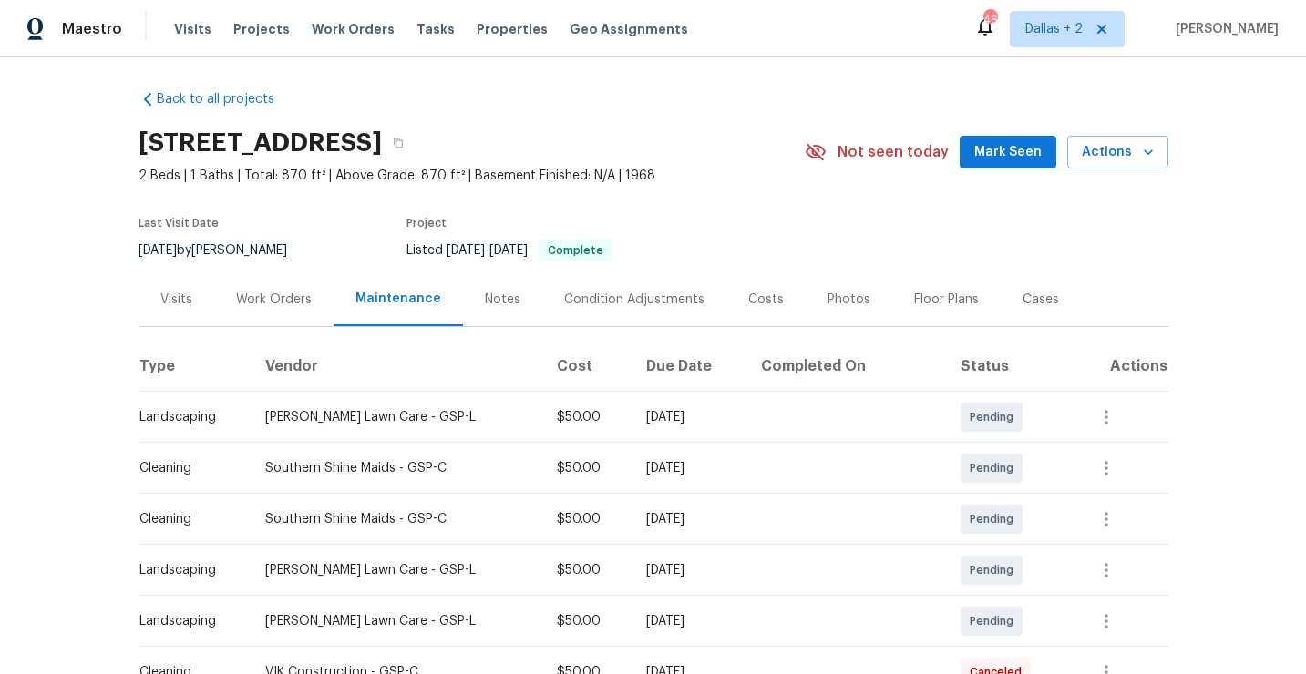
scroll to position [0, 0]
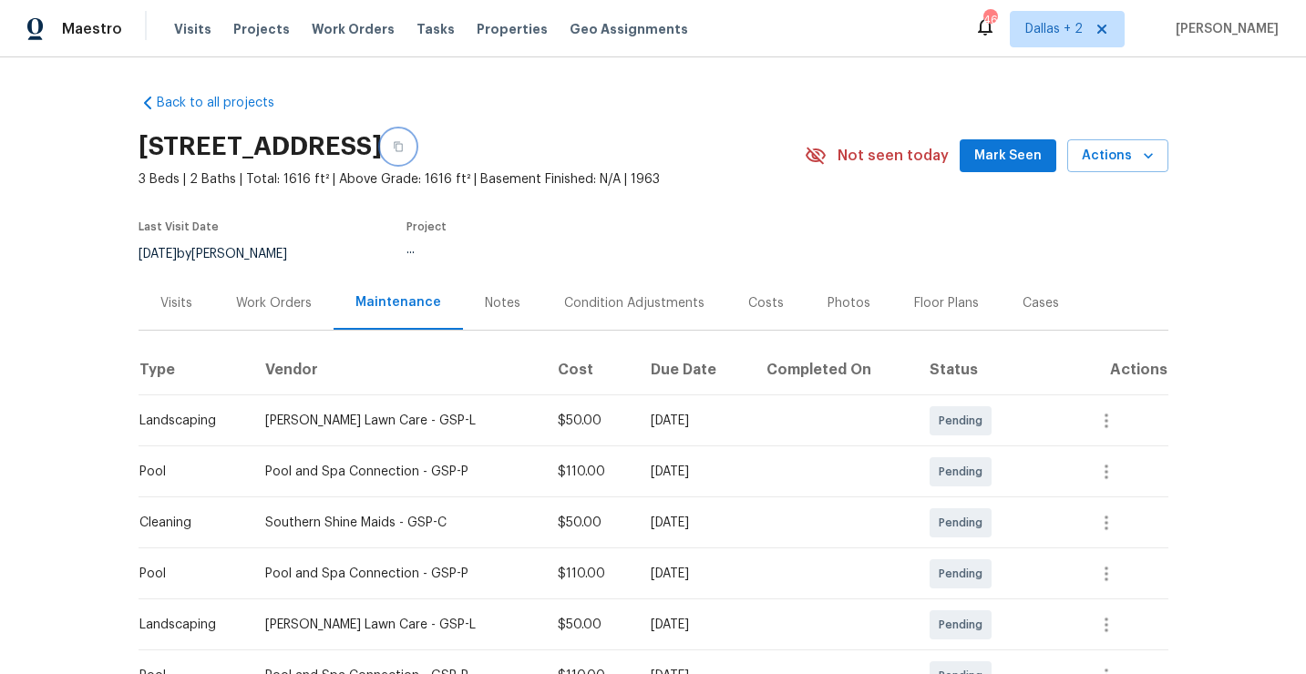
click at [415, 150] on button "button" at bounding box center [398, 146] width 33 height 33
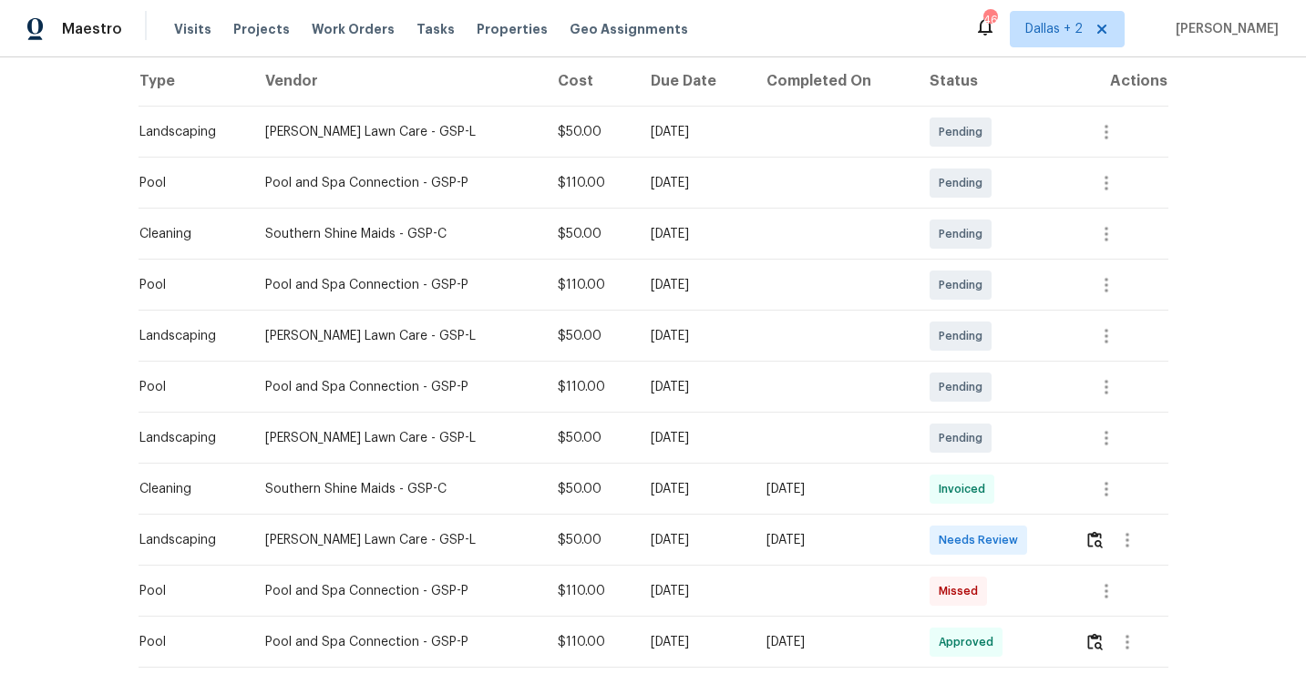
scroll to position [370, 0]
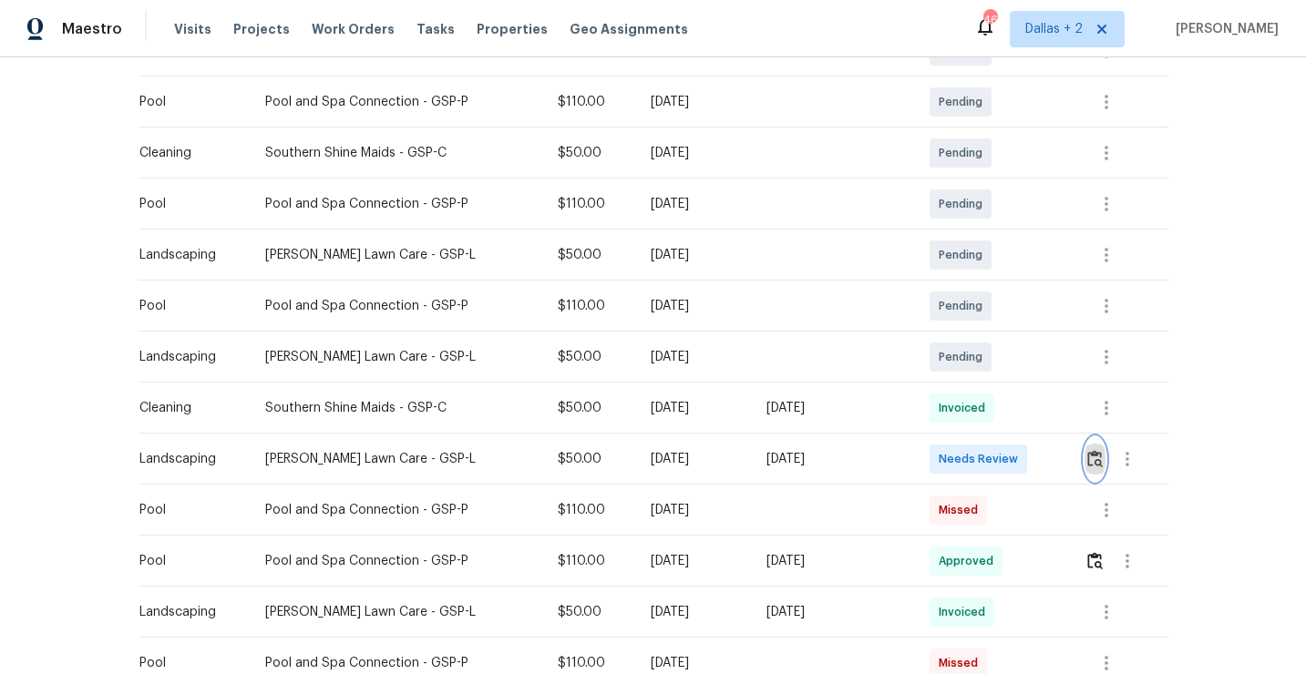
click at [1102, 458] on img "button" at bounding box center [1094, 458] width 15 height 17
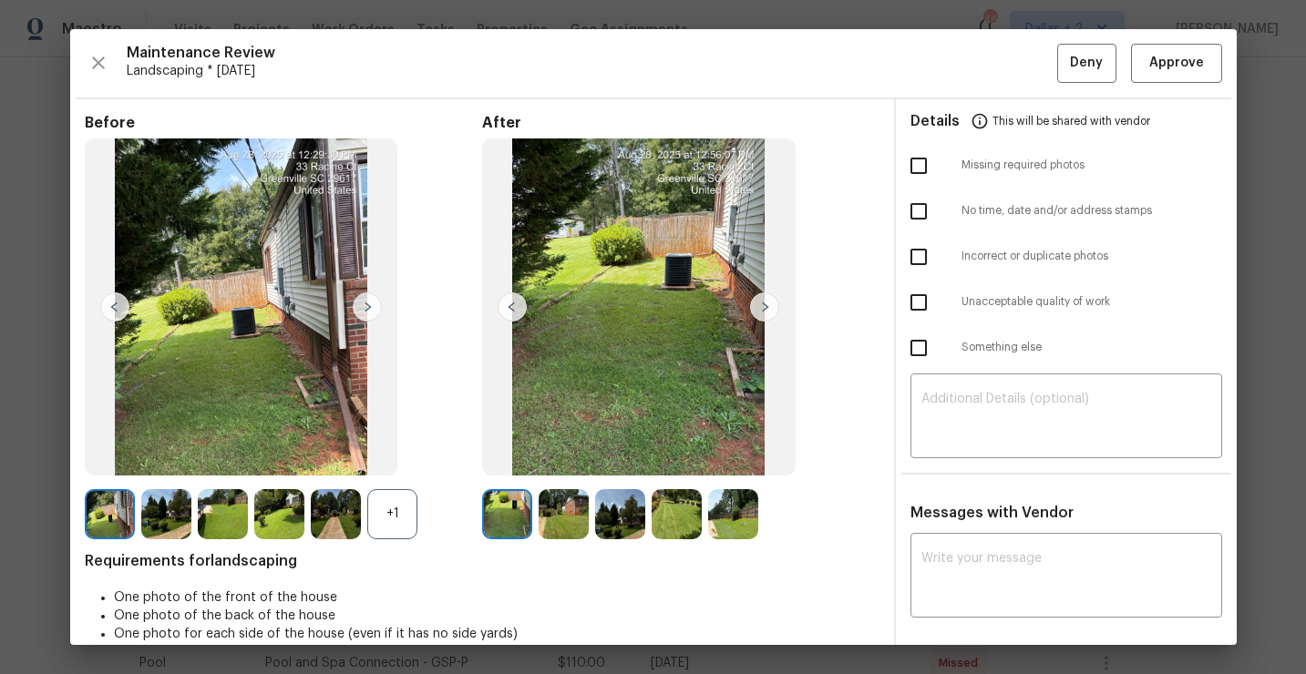
click at [394, 504] on div "+1" at bounding box center [392, 514] width 50 height 50
click at [400, 522] on img at bounding box center [392, 514] width 50 height 50
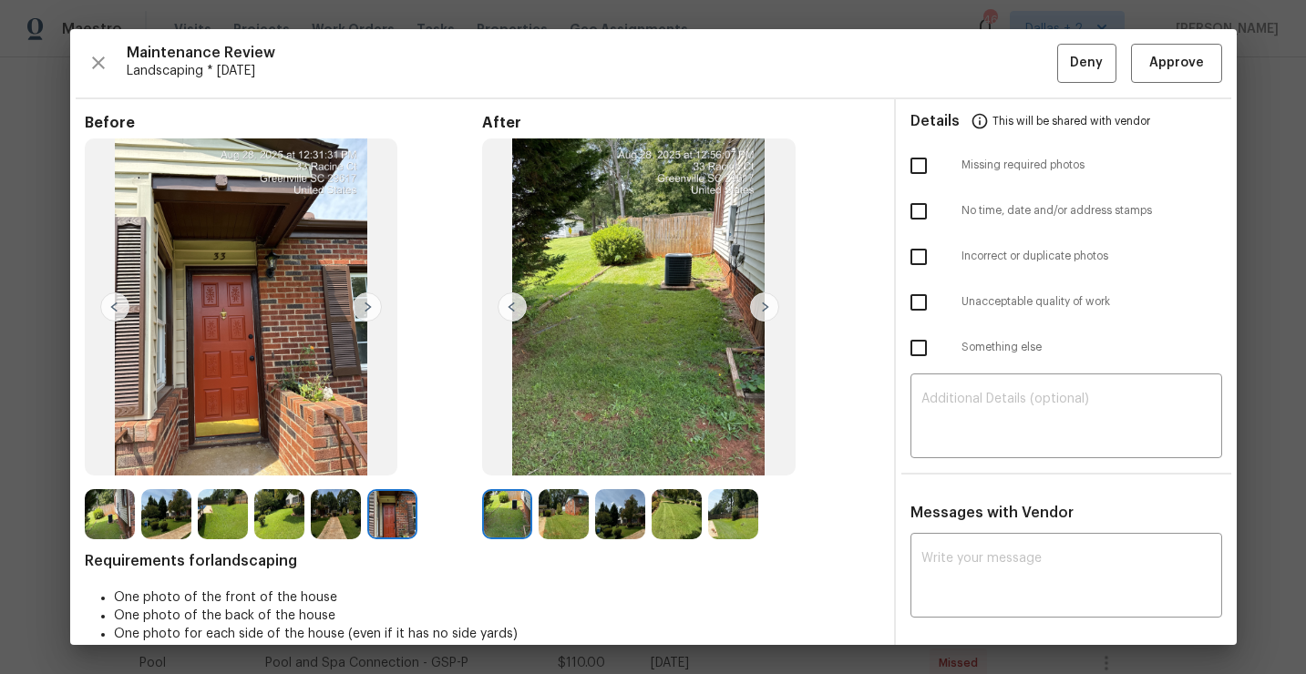
click at [568, 509] on img at bounding box center [564, 514] width 50 height 50
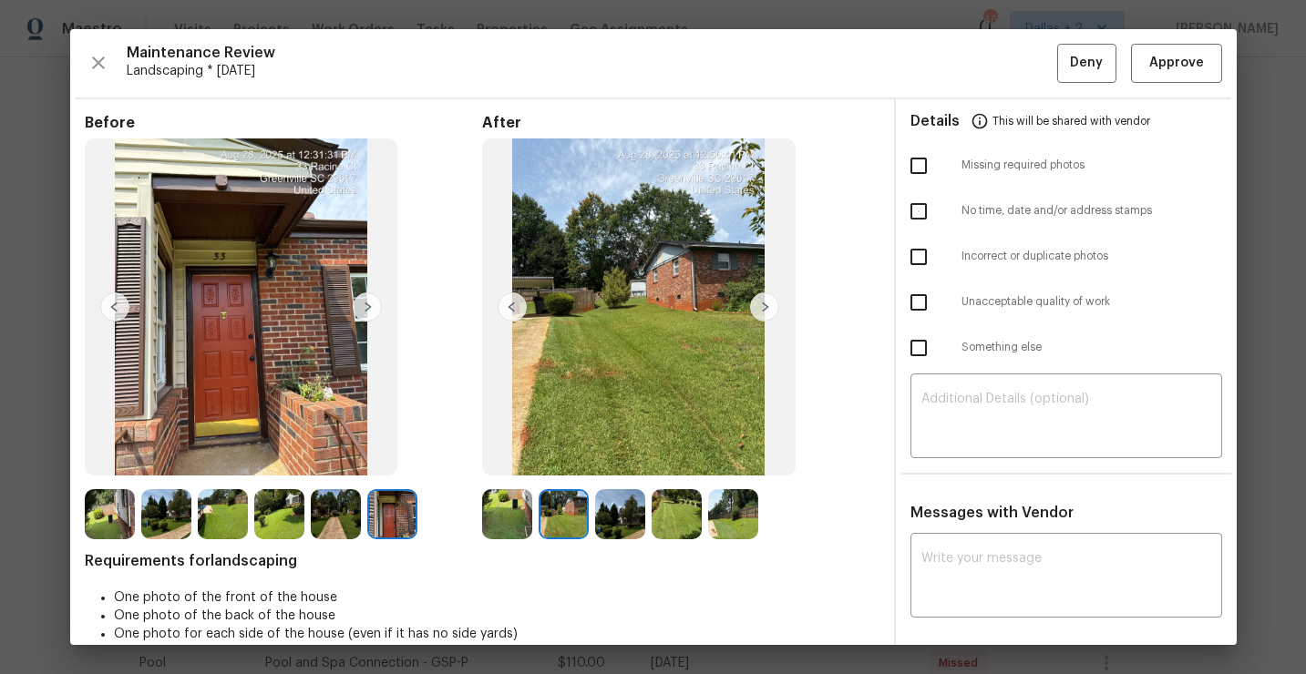
click at [614, 522] on img at bounding box center [620, 514] width 50 height 50
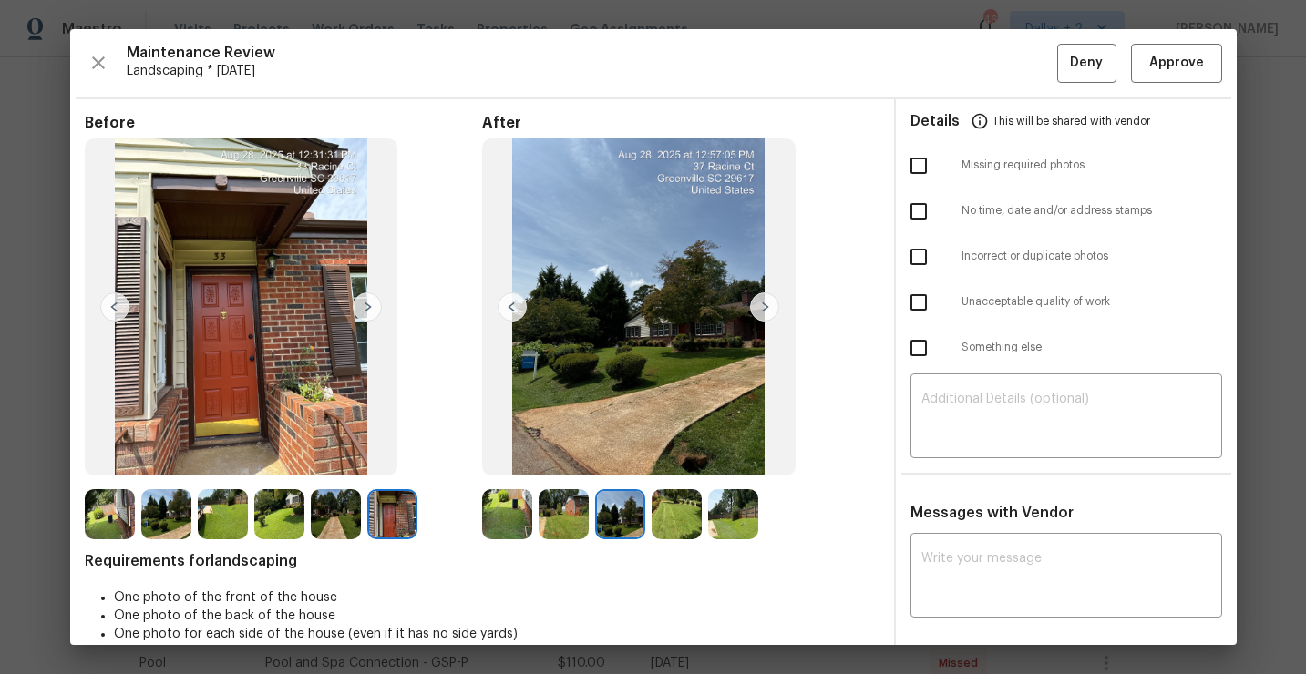
click at [684, 510] on img at bounding box center [677, 514] width 50 height 50
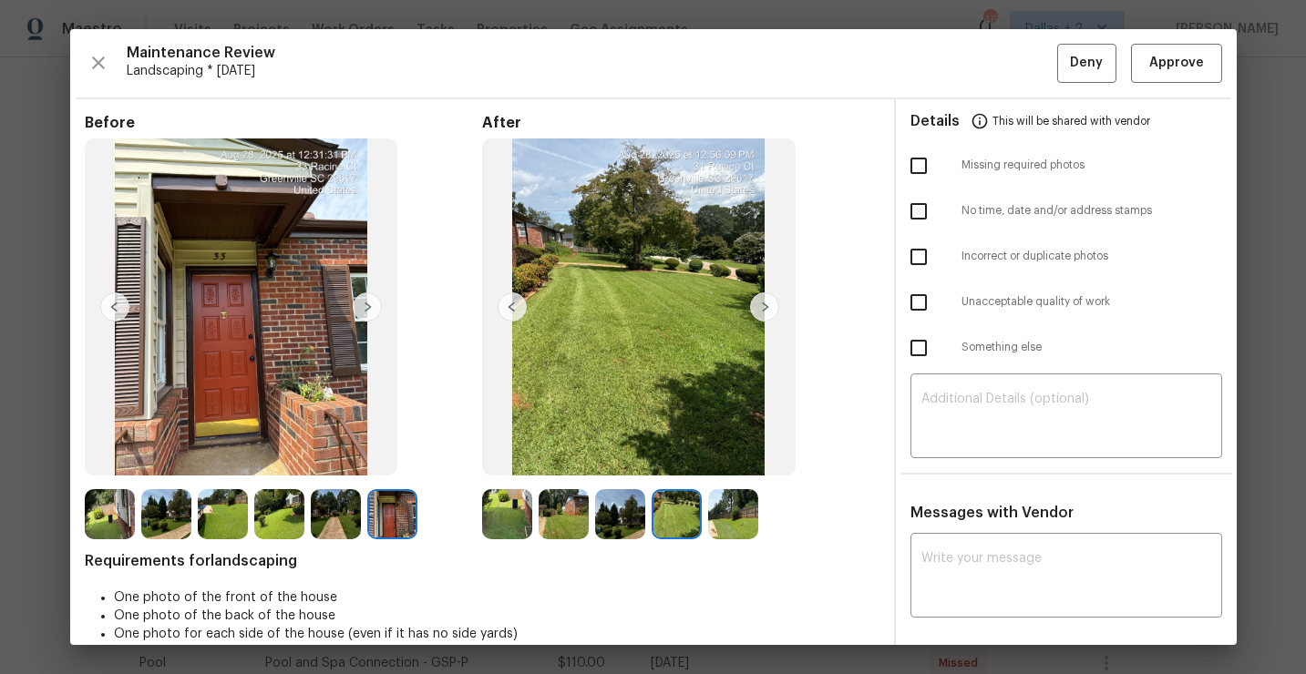
click at [727, 529] on img at bounding box center [733, 514] width 50 height 50
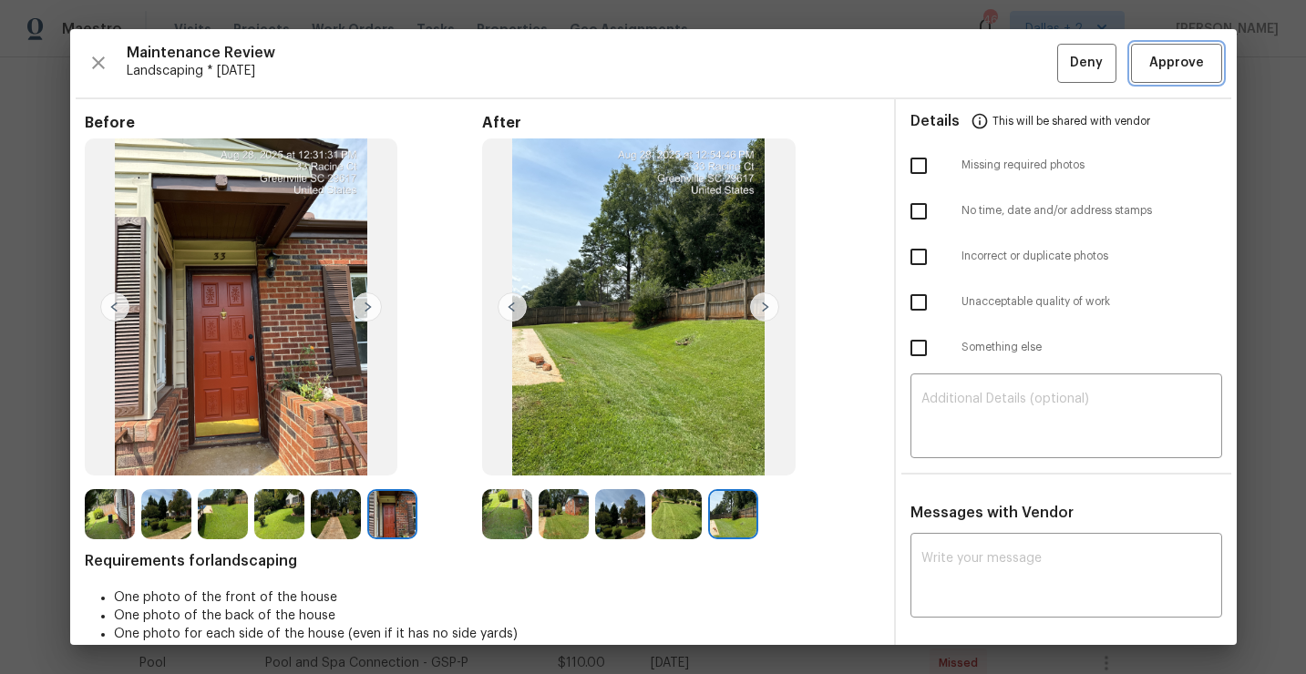
click at [1163, 70] on span "Approve" at bounding box center [1176, 63] width 55 height 23
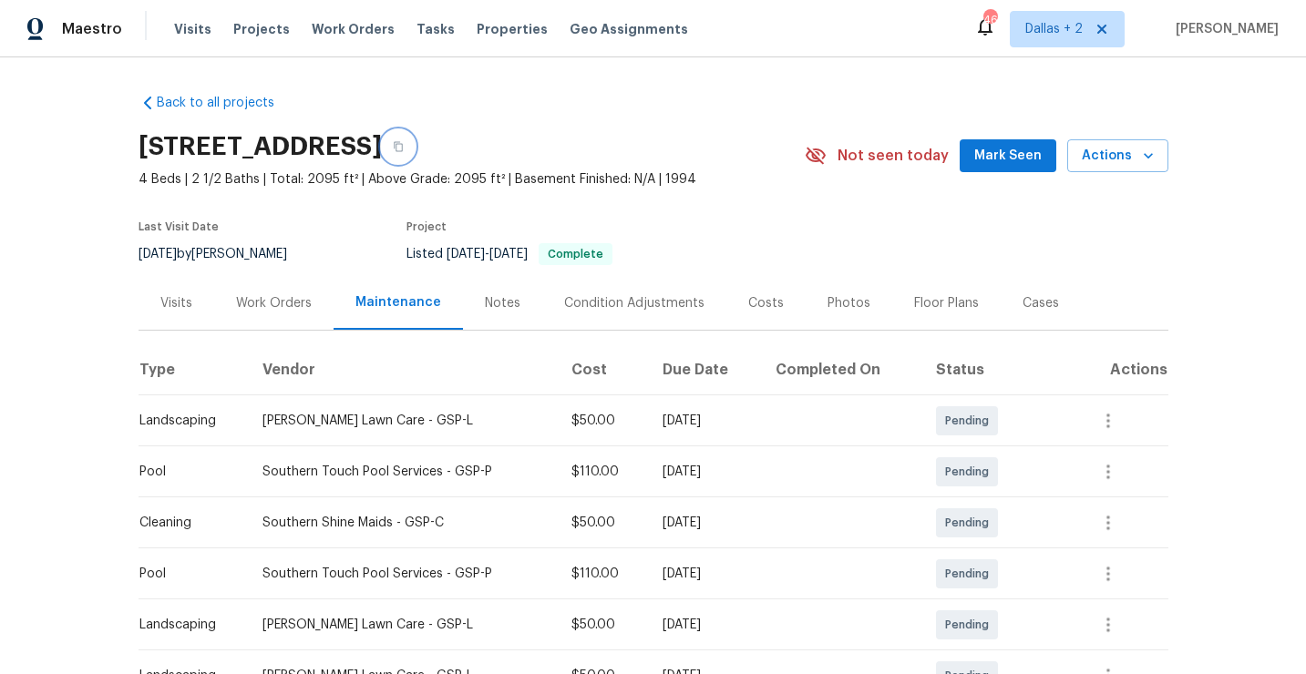
click at [415, 151] on button "button" at bounding box center [398, 146] width 33 height 33
click at [415, 154] on button "button" at bounding box center [398, 146] width 33 height 33
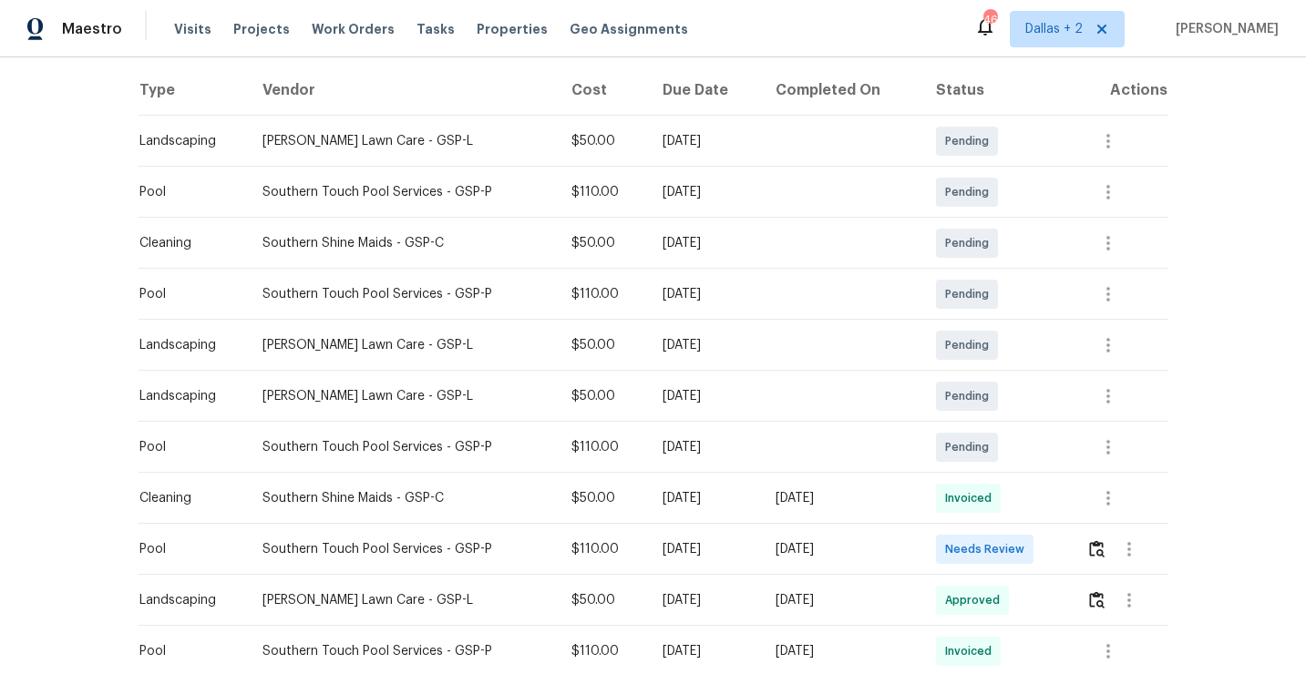
scroll to position [415, 0]
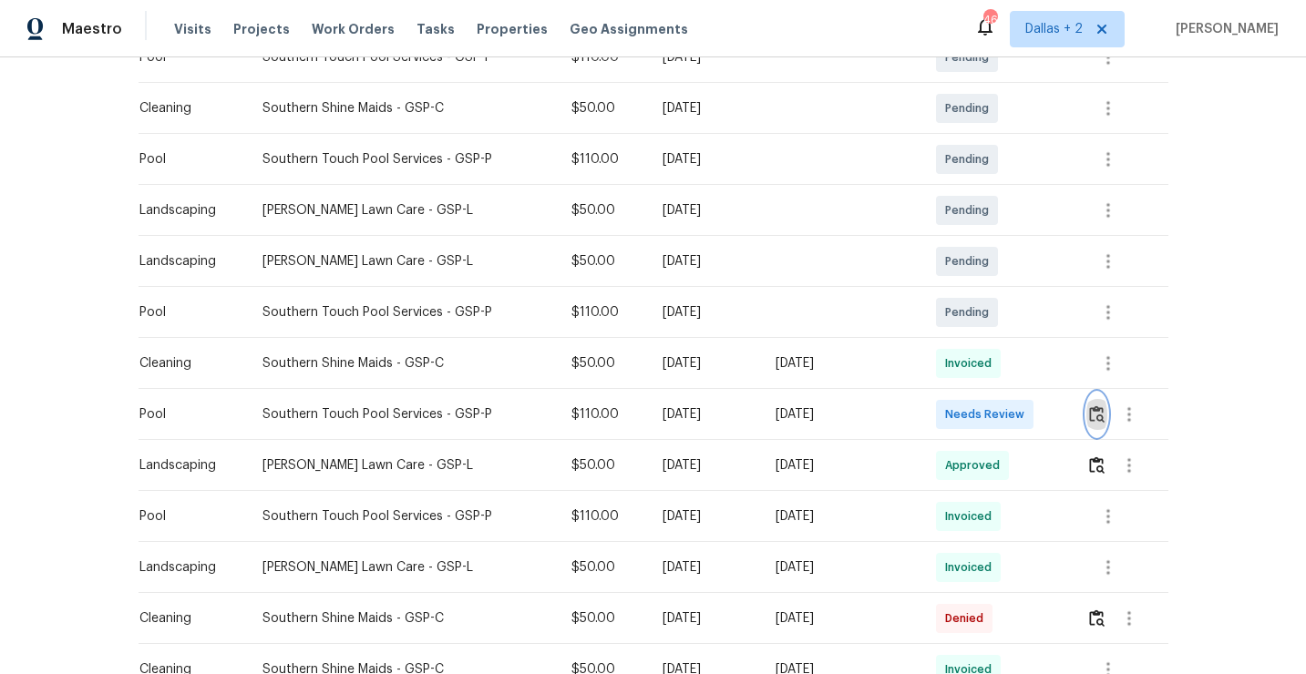
click at [1098, 430] on button "button" at bounding box center [1096, 415] width 21 height 44
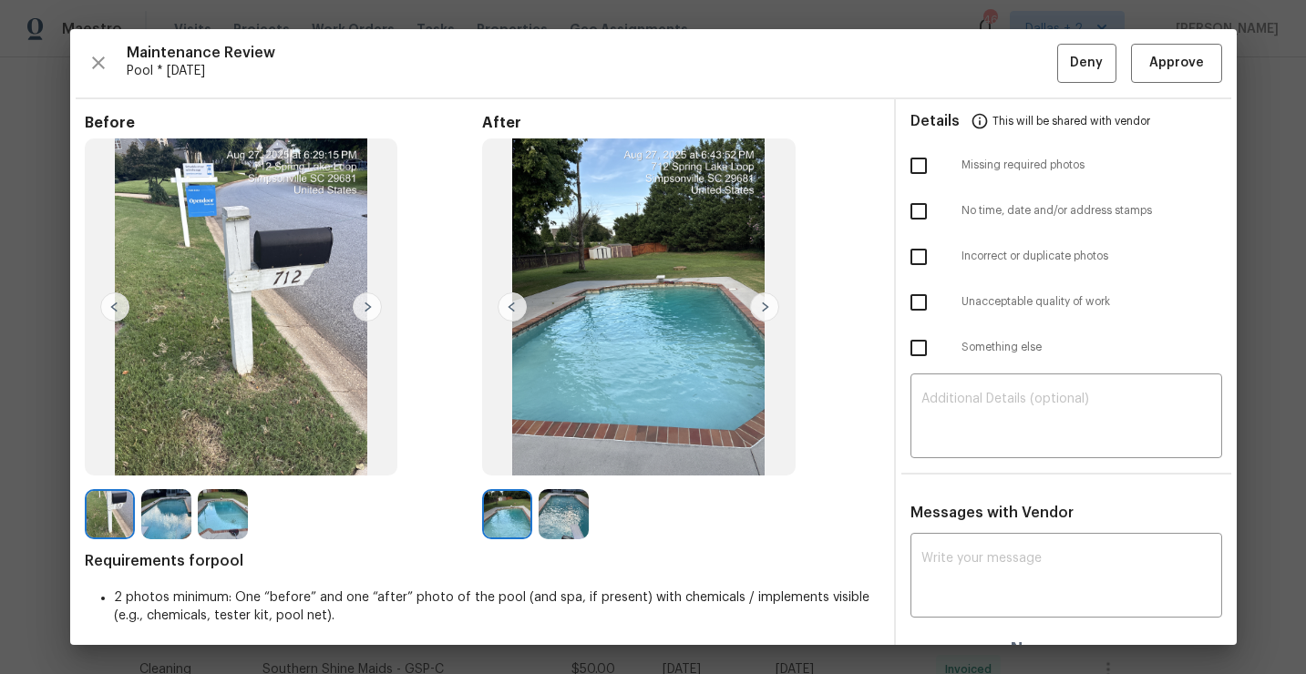
click at [1193, 87] on div "Maintenance Review Pool * Mon, Aug 25 Deny Approve Before After Requirements fo…" at bounding box center [653, 337] width 1167 height 616
click at [1185, 70] on span "Approve" at bounding box center [1176, 63] width 55 height 23
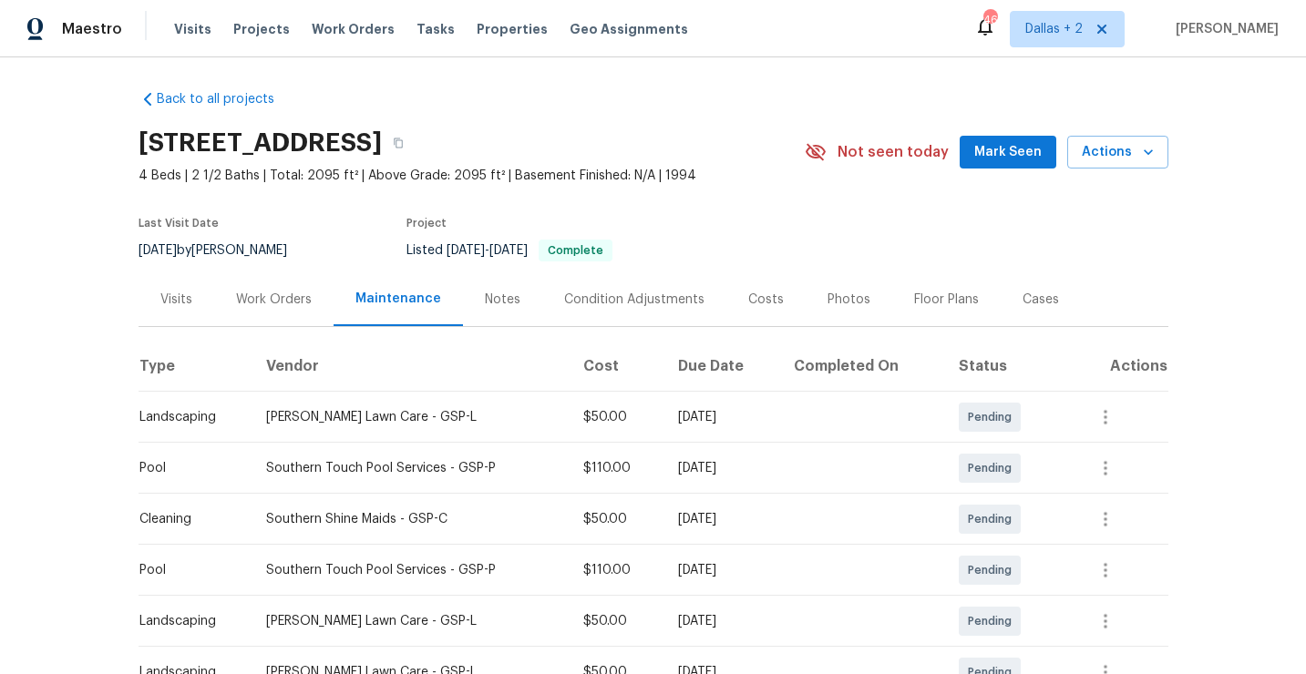
scroll to position [0, 0]
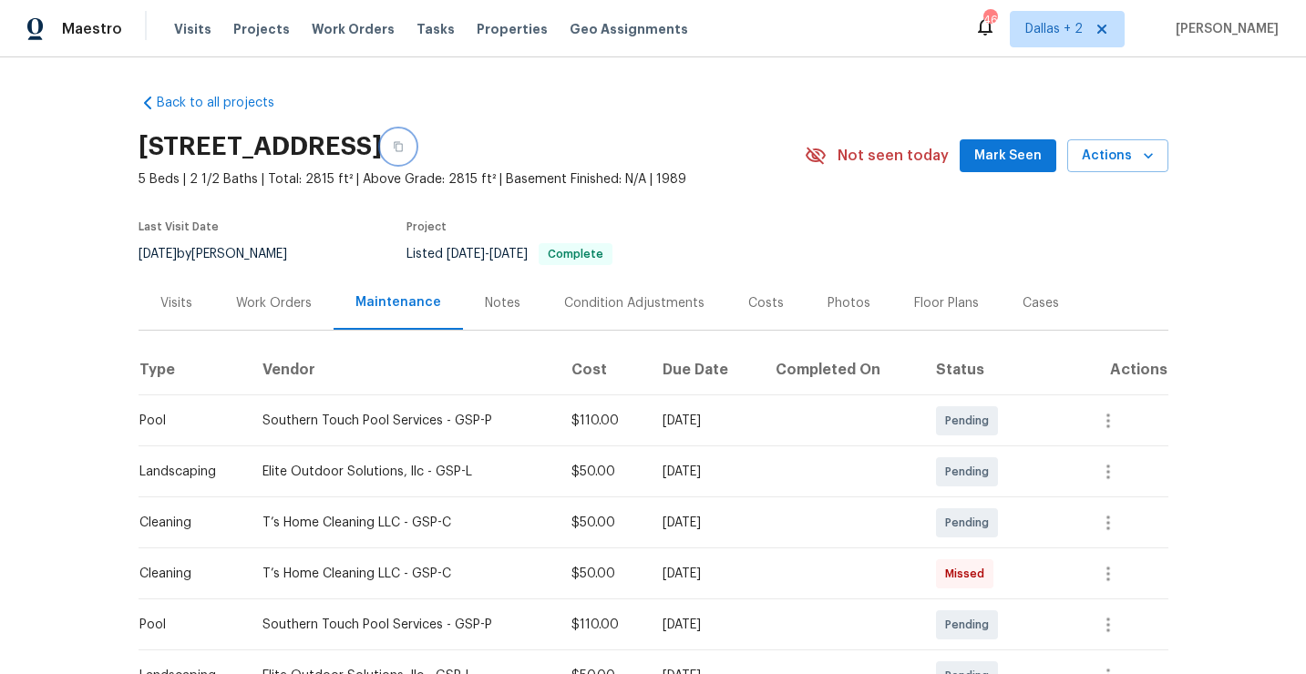
click at [404, 145] on icon "button" at bounding box center [398, 146] width 11 height 11
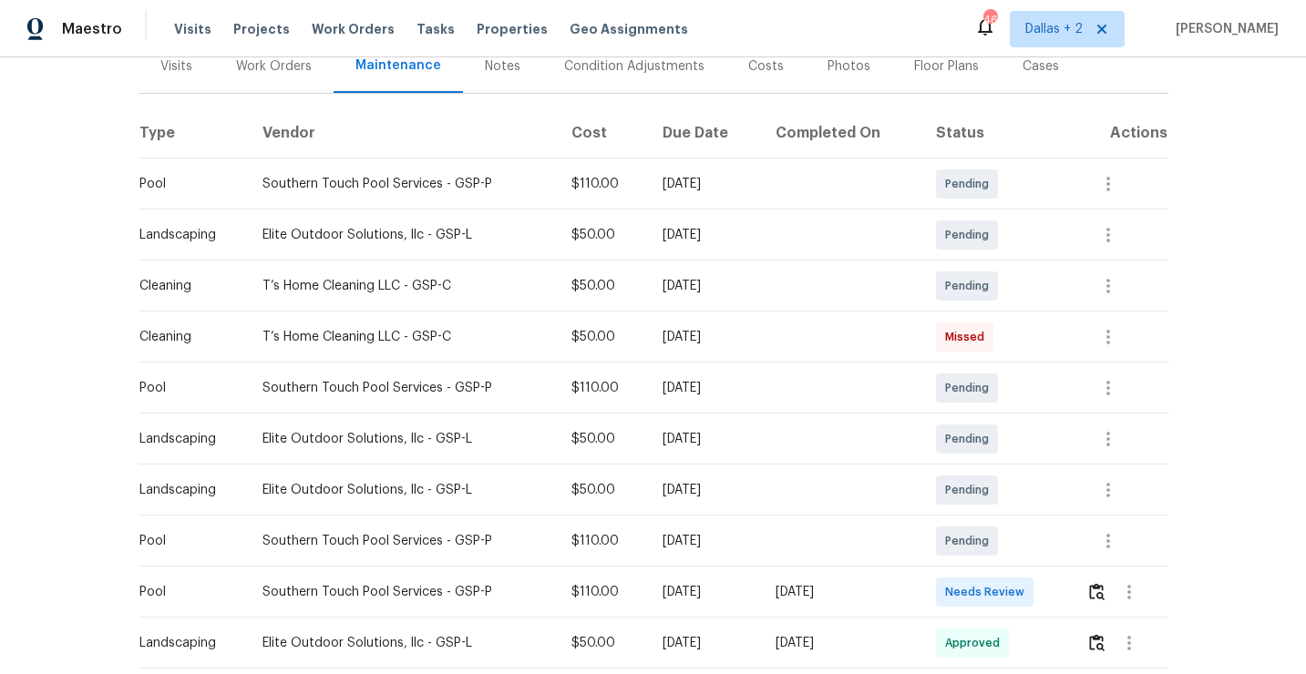
scroll to position [593, 0]
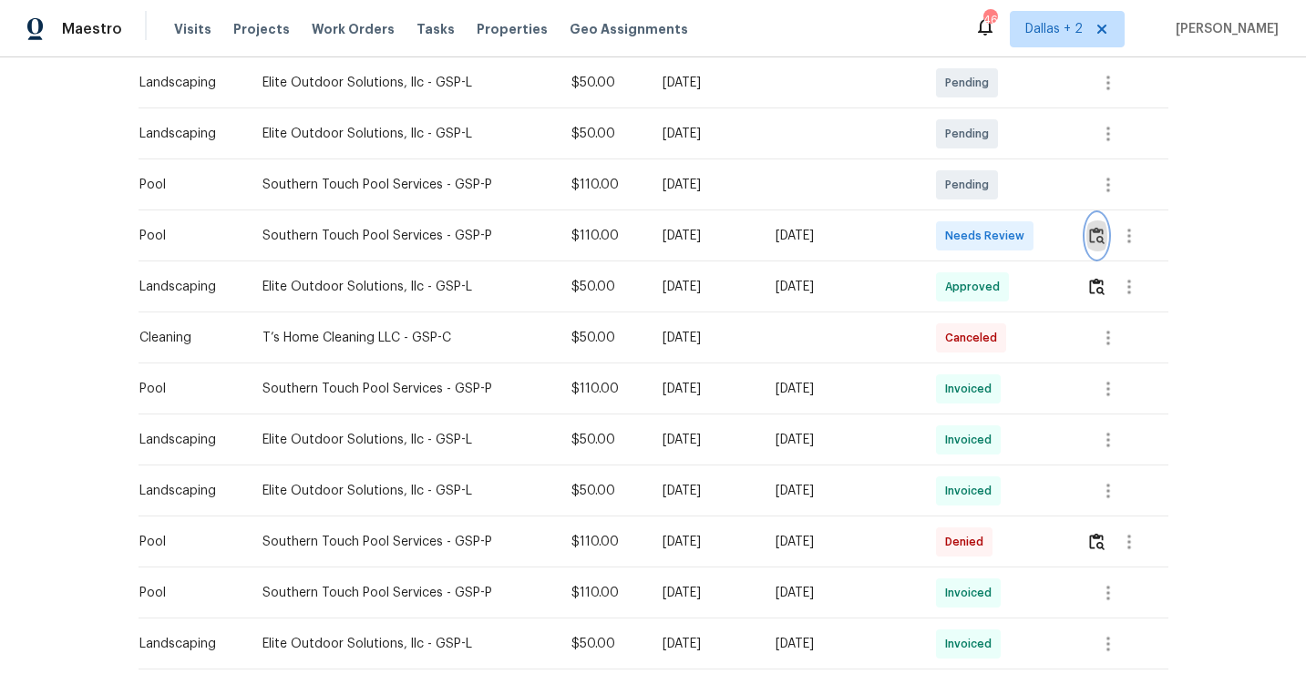
click at [1104, 242] on img "button" at bounding box center [1096, 235] width 15 height 17
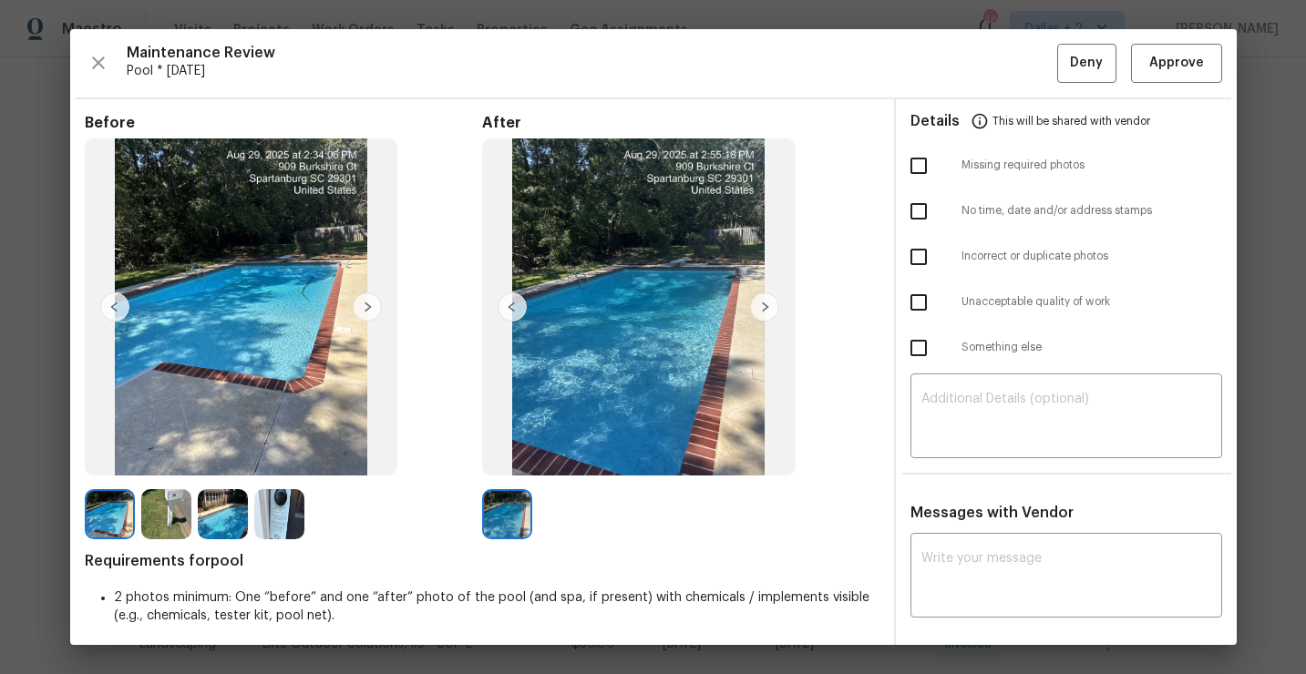
click at [109, 515] on img at bounding box center [110, 514] width 50 height 50
click at [166, 530] on img at bounding box center [166, 514] width 50 height 50
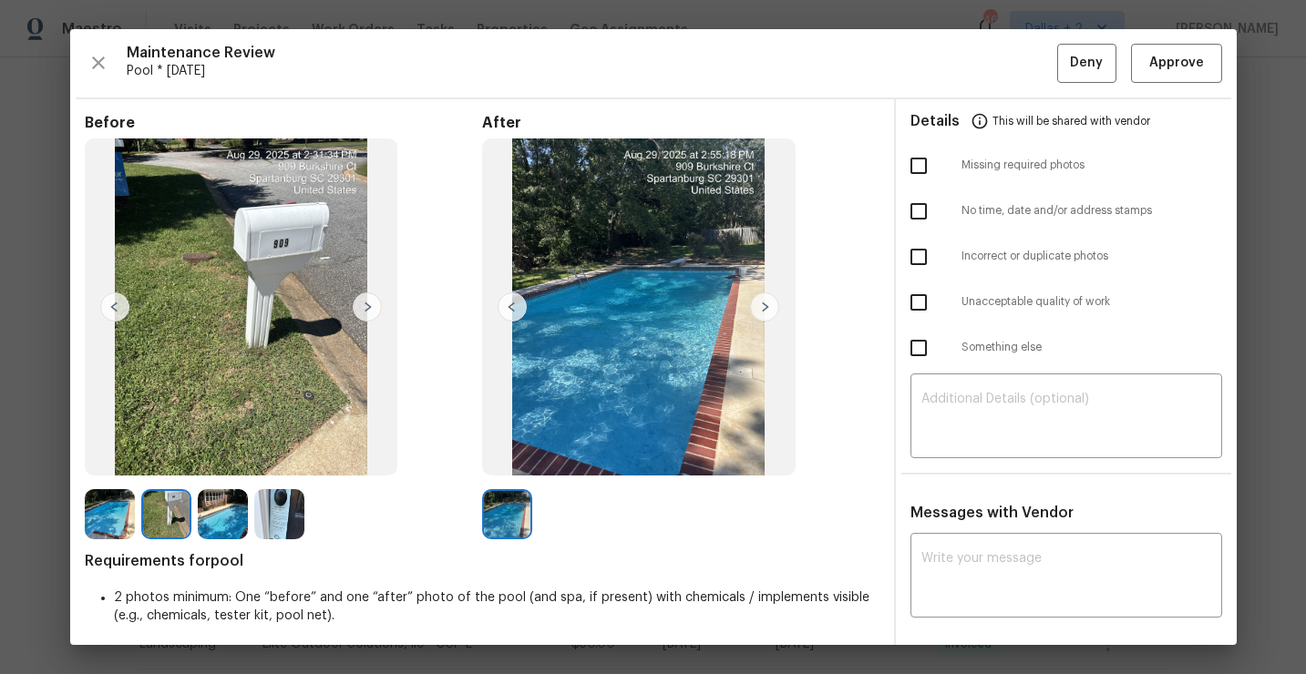
click at [224, 524] on img at bounding box center [223, 514] width 50 height 50
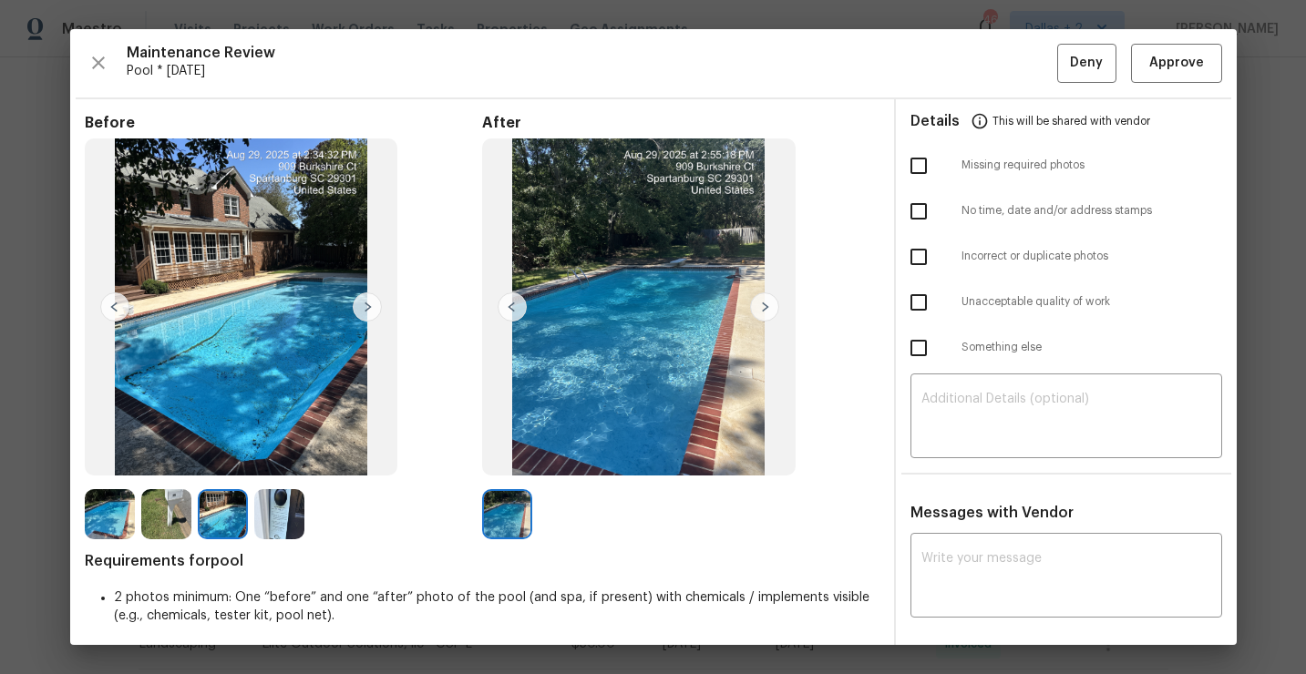
click at [296, 512] on img at bounding box center [279, 514] width 50 height 50
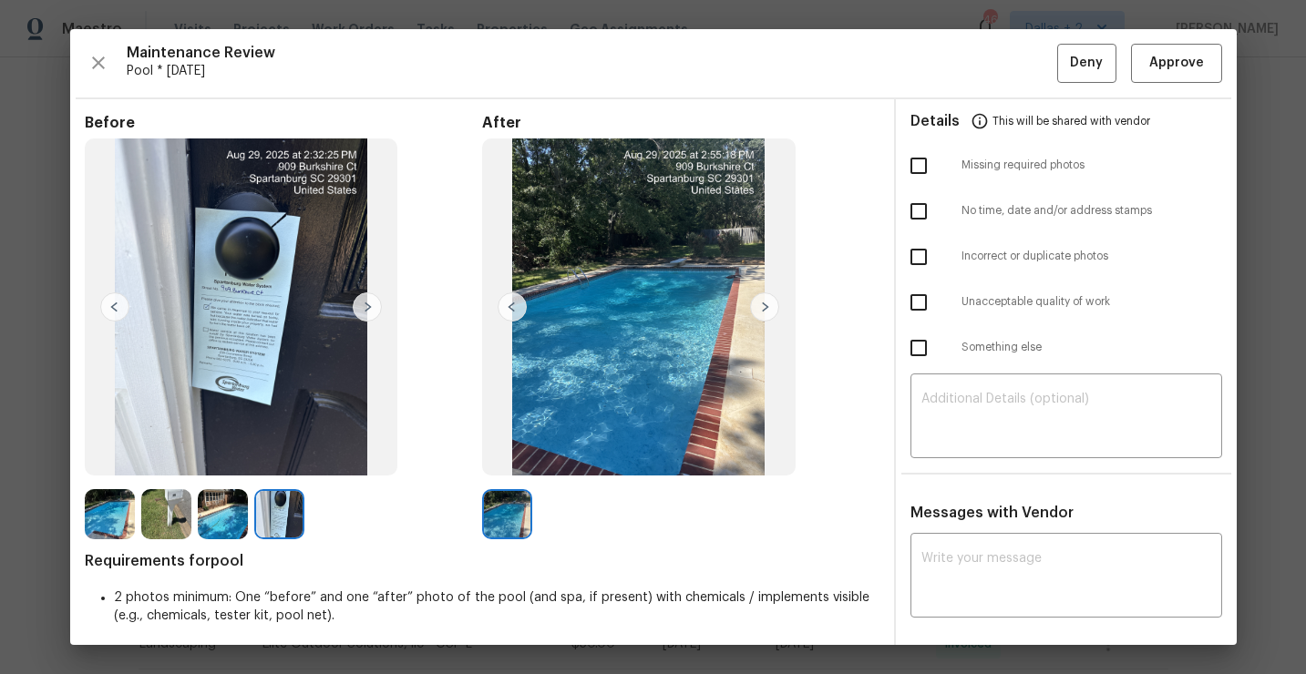
click at [252, 507] on div at bounding box center [226, 514] width 57 height 50
click at [278, 499] on img at bounding box center [279, 514] width 50 height 50
click at [170, 513] on img at bounding box center [166, 514] width 50 height 50
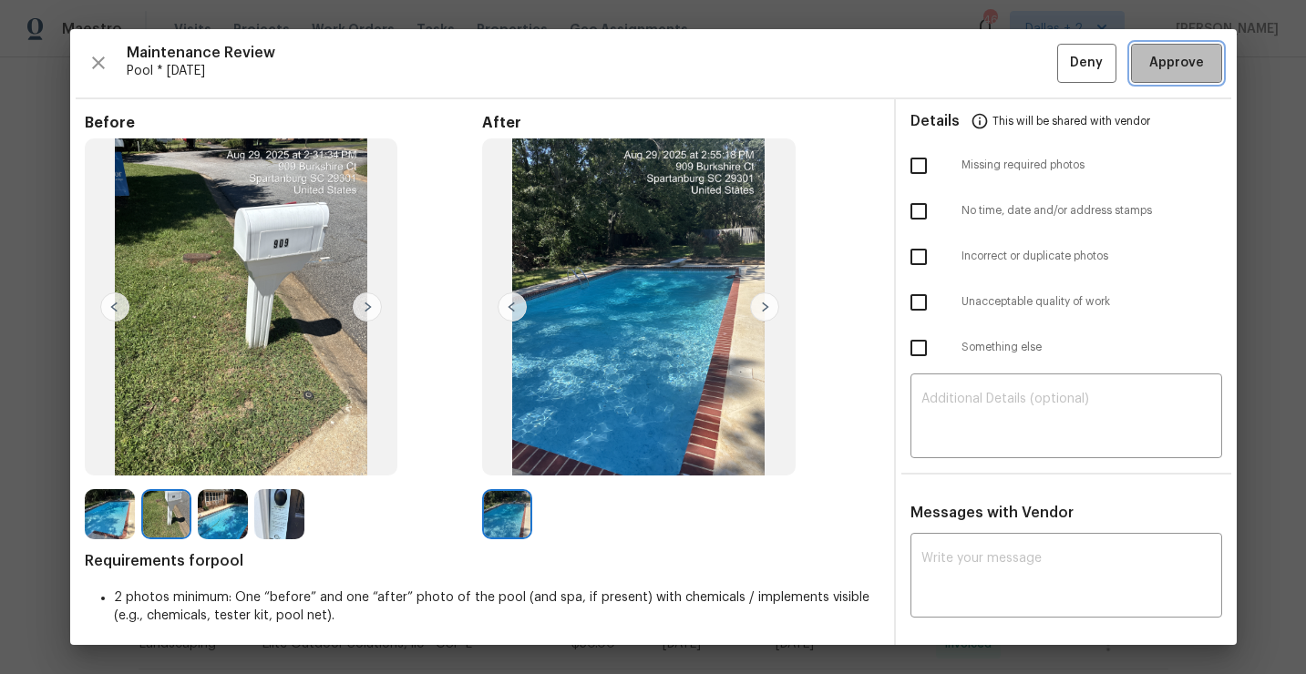
click at [1136, 72] on button "Approve" at bounding box center [1176, 63] width 91 height 39
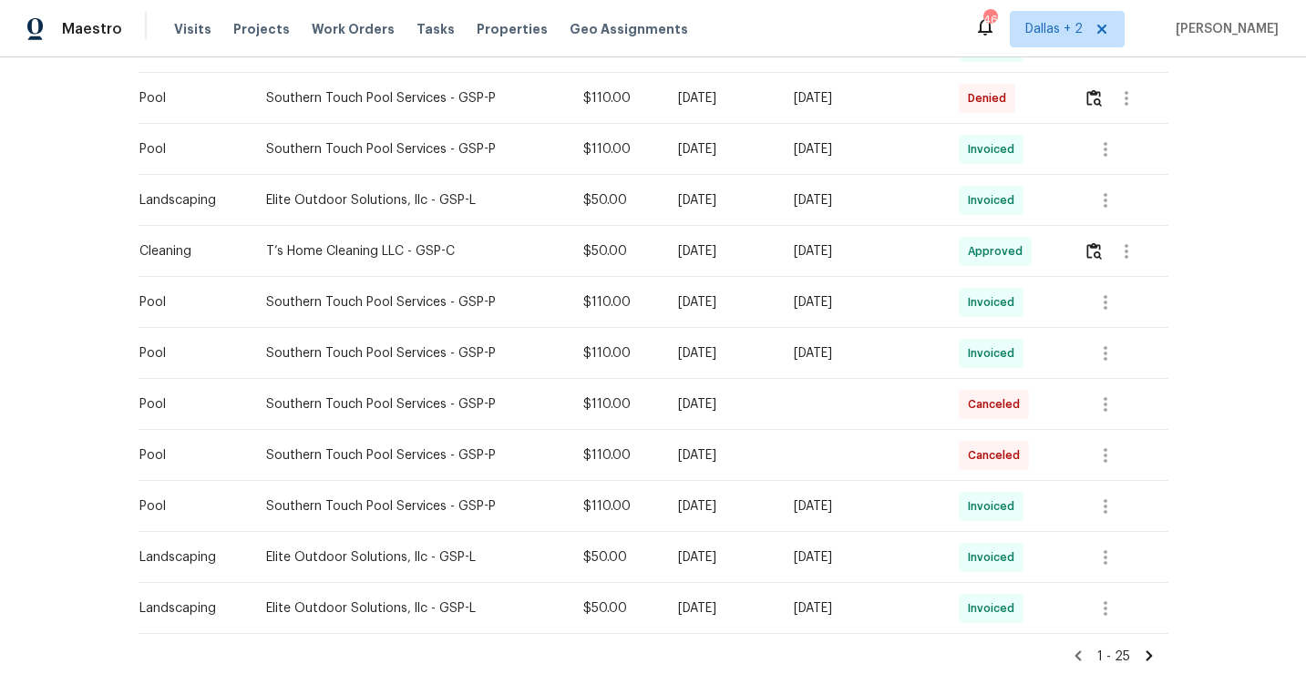
scroll to position [0, 0]
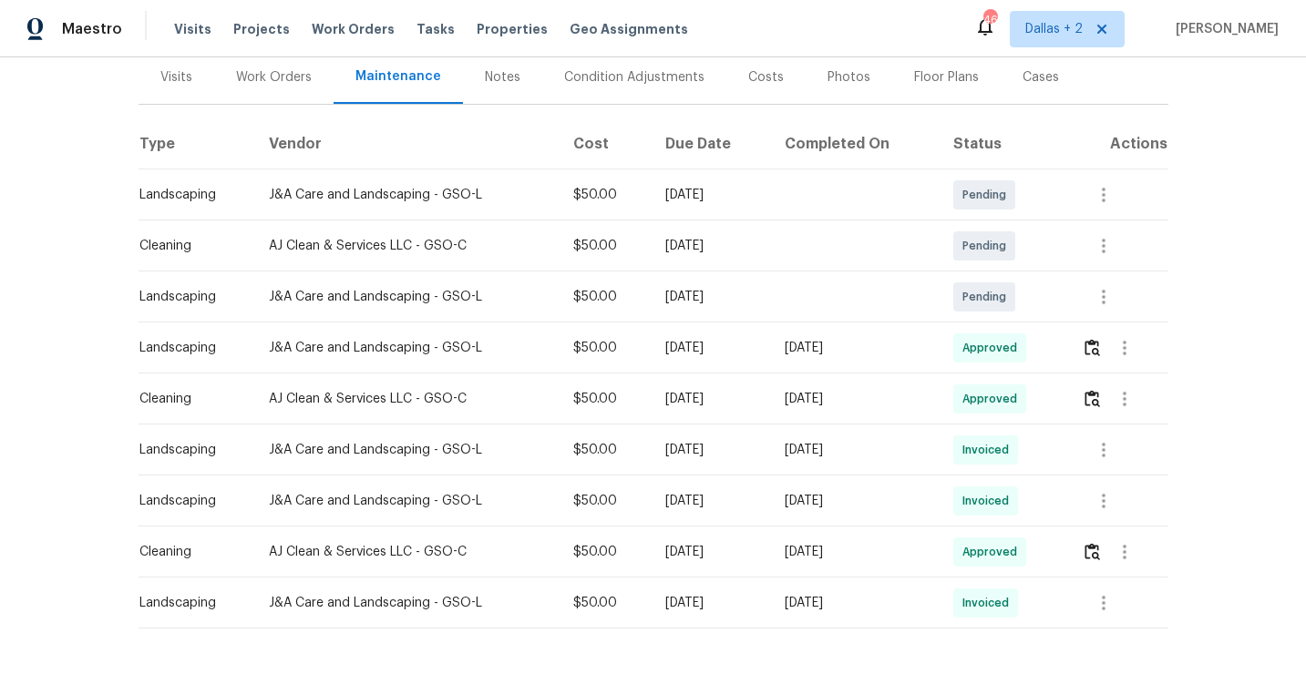
scroll to position [290, 0]
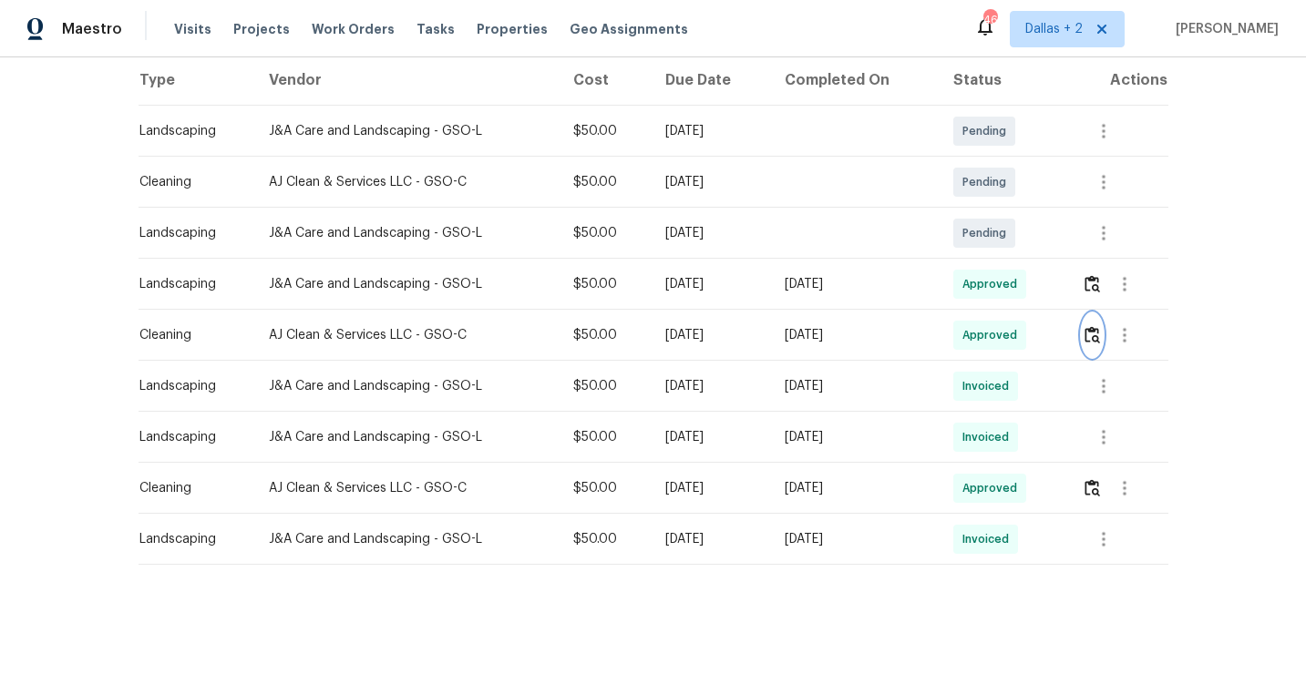
click at [1095, 339] on img "button" at bounding box center [1092, 334] width 15 height 17
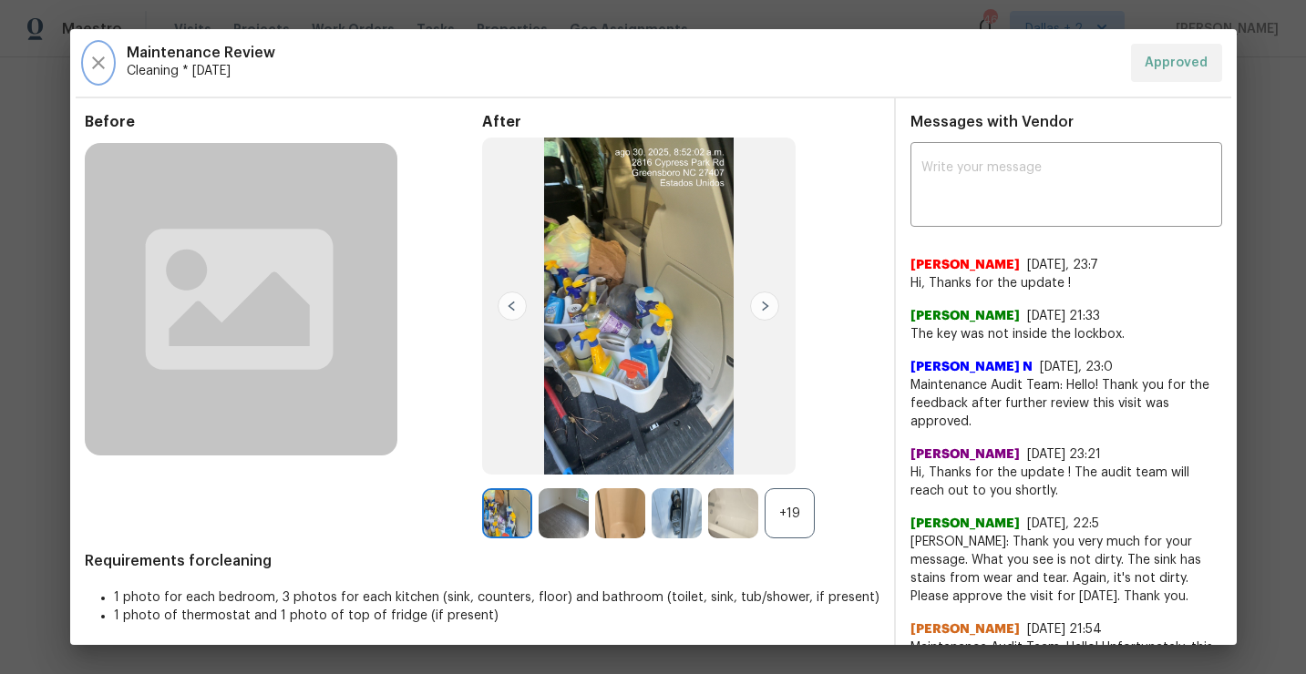
click at [93, 67] on icon "button" at bounding box center [98, 63] width 13 height 13
